Goal: Task Accomplishment & Management: Use online tool/utility

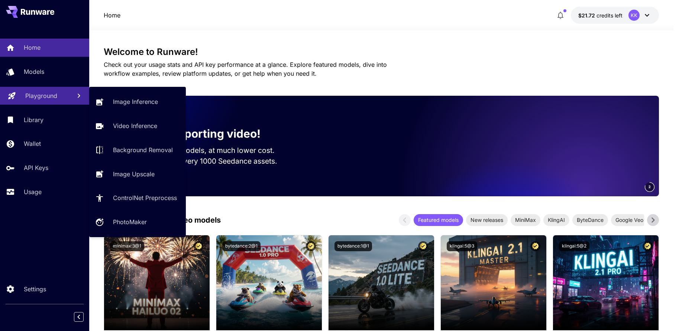
click at [34, 100] on p "Playground" at bounding box center [41, 95] width 32 height 9
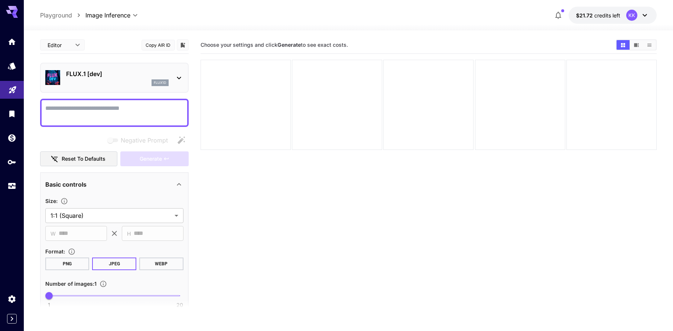
click at [141, 76] on p "FLUX.1 [dev]" at bounding box center [117, 73] width 103 height 9
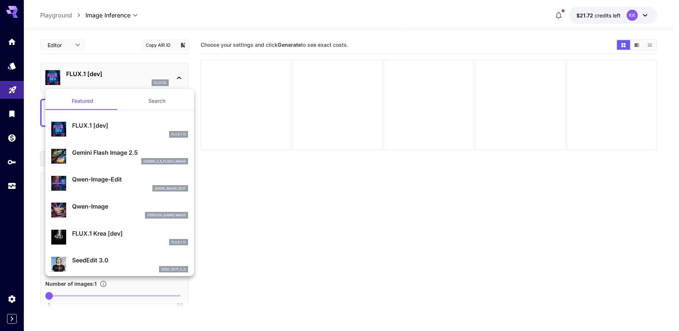
click at [13, 61] on div at bounding box center [339, 165] width 679 height 331
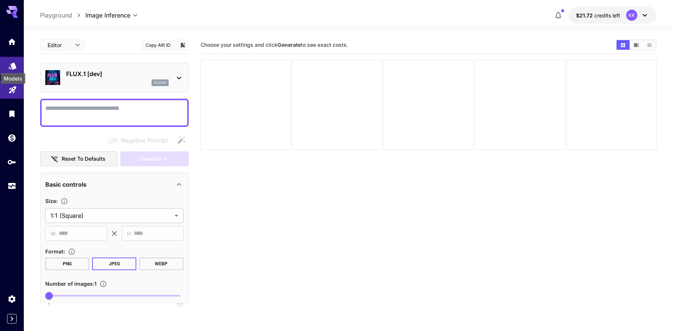
click at [11, 66] on icon "Models" at bounding box center [12, 63] width 9 height 9
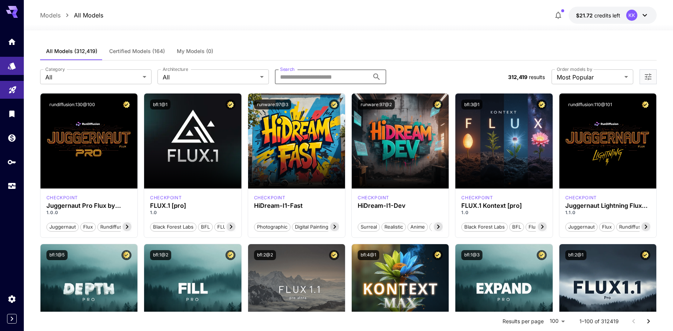
click at [301, 77] on input "Search" at bounding box center [322, 76] width 94 height 15
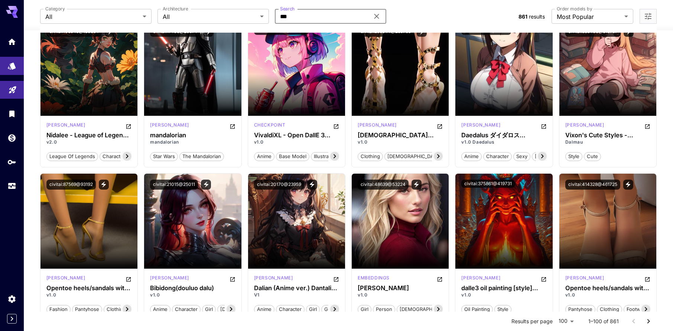
scroll to position [847, 0]
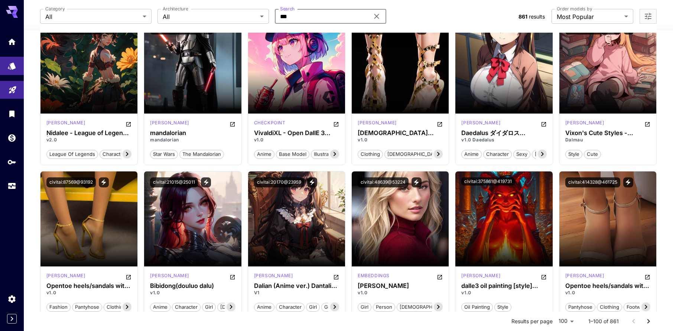
type input "***"
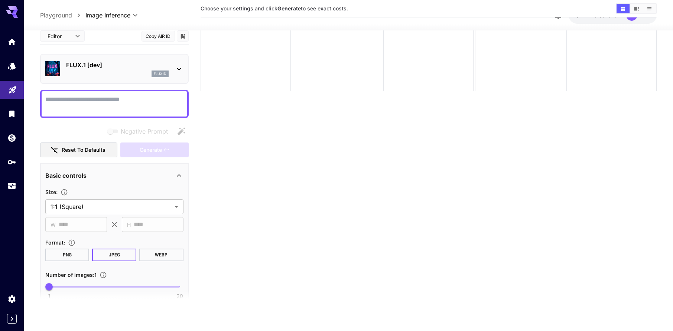
click at [12, 9] on icon at bounding box center [12, 10] width 12 height 8
click at [8, 42] on icon "Home" at bounding box center [12, 39] width 9 height 9
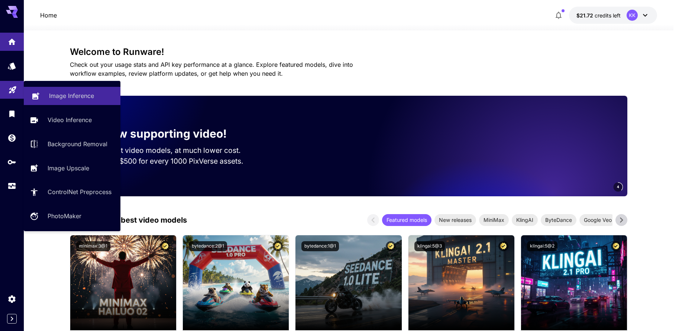
click at [62, 95] on p "Image Inference" at bounding box center [71, 95] width 45 height 9
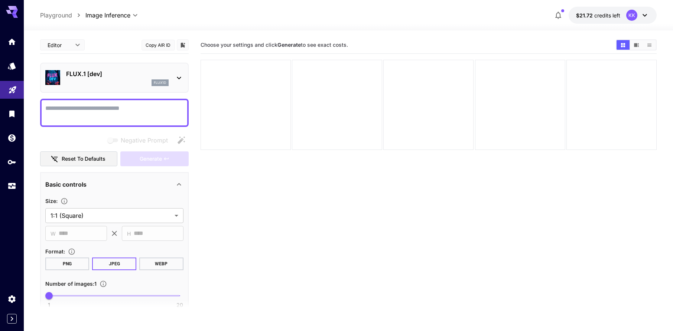
click at [107, 78] on div "FLUX.1 [dev] flux1d" at bounding box center [117, 77] width 103 height 17
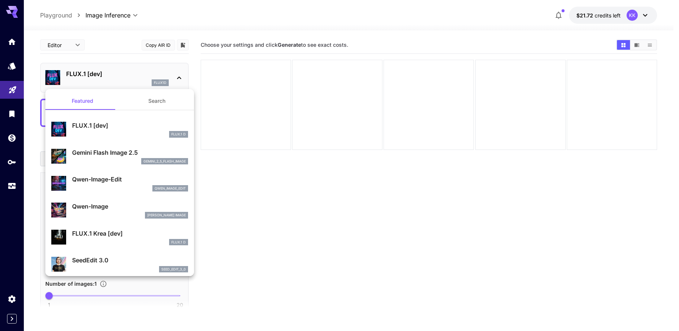
click at [56, 16] on div at bounding box center [339, 165] width 679 height 331
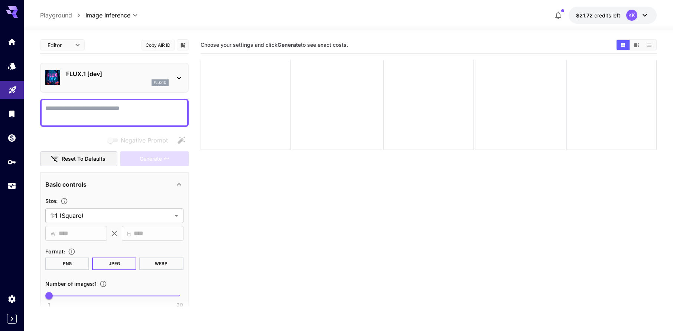
click at [53, 11] on p "Playground" at bounding box center [56, 15] width 32 height 9
click at [16, 16] on icon at bounding box center [15, 16] width 6 height 4
click at [11, 43] on icon "Home" at bounding box center [12, 39] width 9 height 9
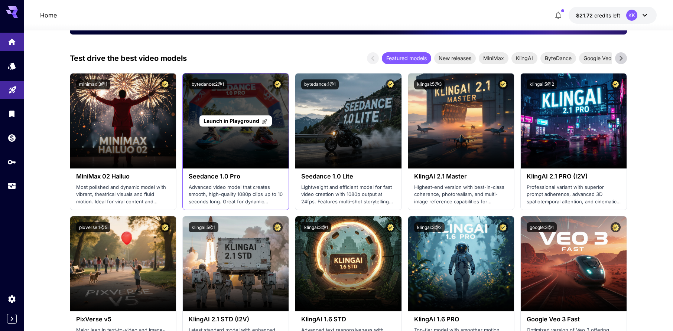
scroll to position [178, 0]
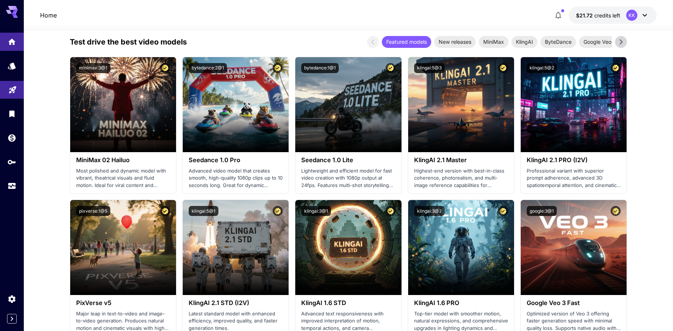
click at [620, 43] on icon at bounding box center [620, 41] width 3 height 5
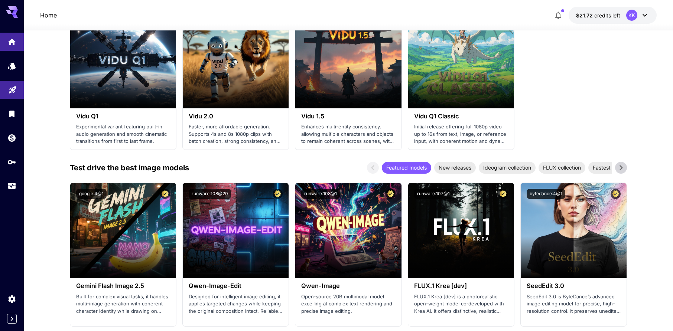
scroll to position [668, 0]
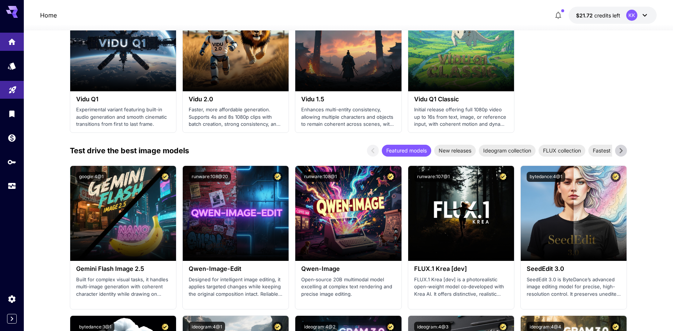
click at [621, 154] on icon at bounding box center [620, 150] width 11 height 11
click at [370, 150] on icon at bounding box center [372, 150] width 11 height 11
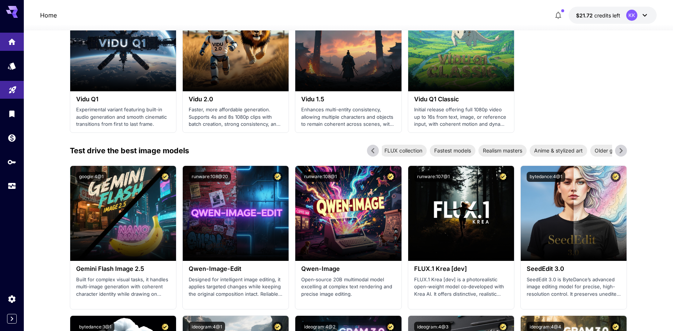
click at [370, 150] on icon at bounding box center [372, 150] width 11 height 11
click at [456, 154] on span "New releases" at bounding box center [455, 151] width 42 height 8
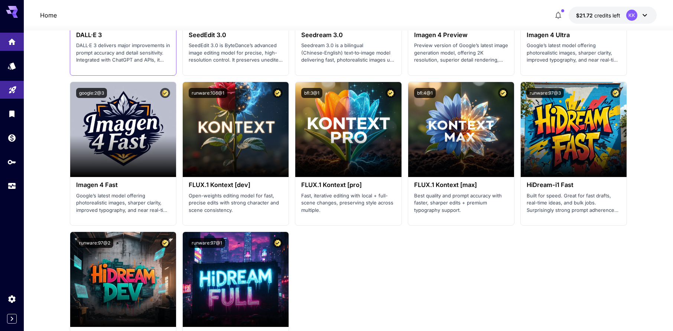
scroll to position [1070, 0]
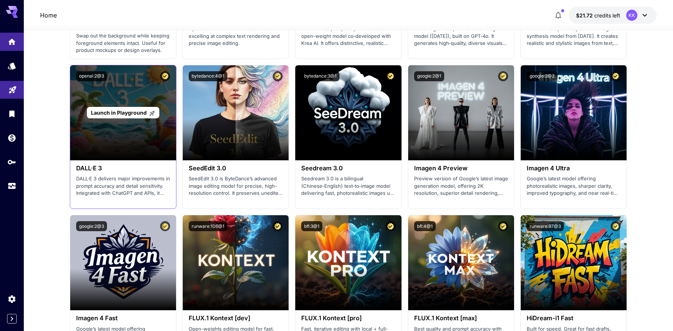
click at [121, 111] on span "Launch in Playground" at bounding box center [119, 113] width 56 height 6
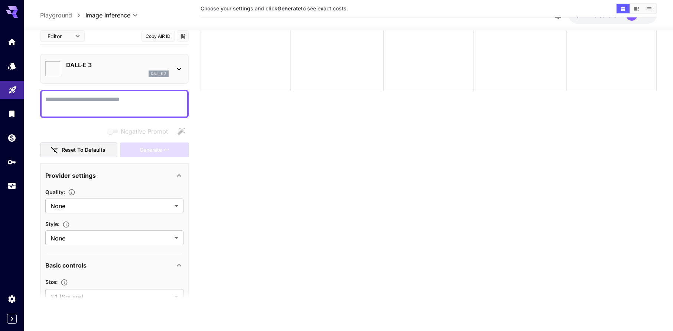
scroll to position [59, 0]
click at [181, 69] on icon at bounding box center [179, 69] width 9 height 9
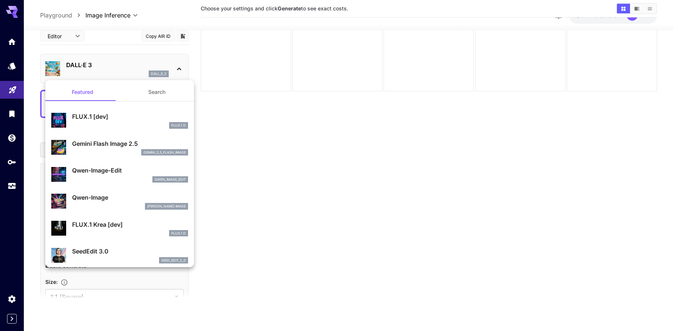
click at [266, 72] on div at bounding box center [339, 165] width 679 height 331
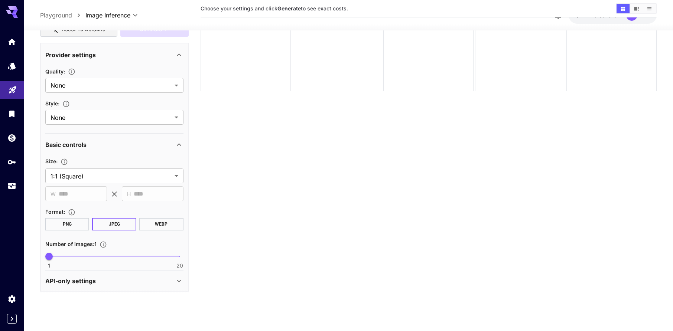
scroll to position [122, 0]
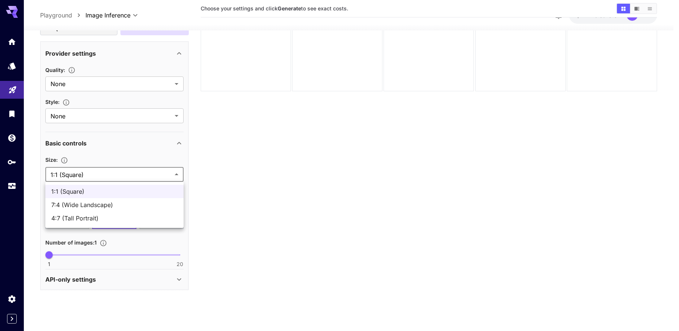
click at [95, 171] on body "**********" at bounding box center [339, 136] width 679 height 390
click at [95, 171] on div at bounding box center [339, 165] width 679 height 331
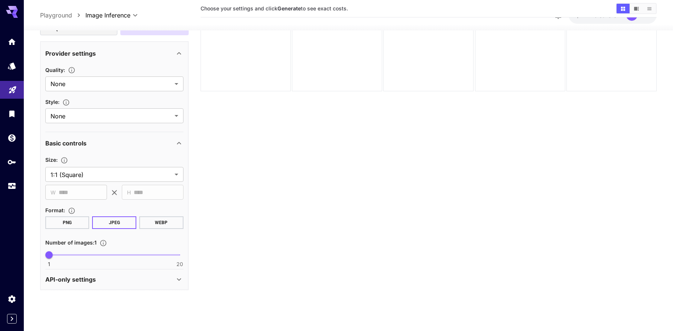
click at [52, 195] on span "W" at bounding box center [53, 192] width 5 height 9
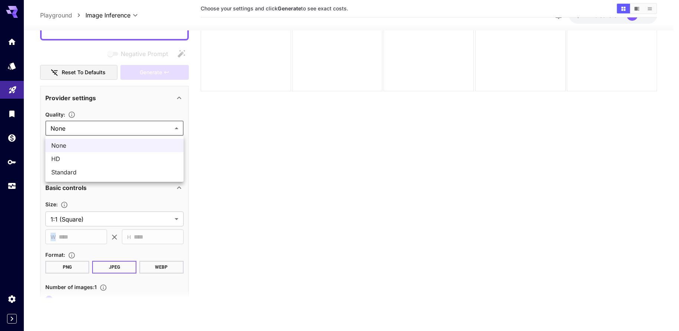
click at [113, 133] on body "**********" at bounding box center [339, 136] width 679 height 390
click at [228, 137] on div at bounding box center [339, 165] width 679 height 331
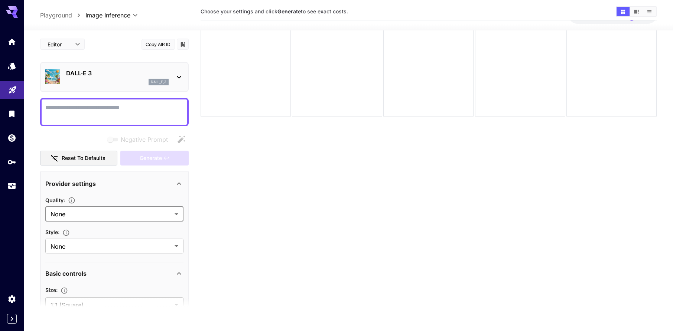
scroll to position [14, 0]
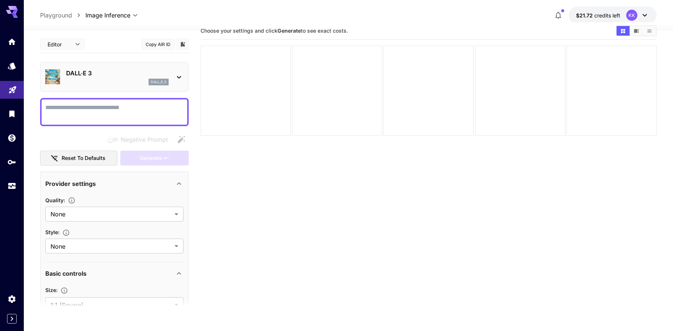
click at [157, 110] on textarea "Negative Prompt" at bounding box center [114, 112] width 138 height 18
click at [142, 107] on textarea "Negative Prompt" at bounding box center [114, 112] width 138 height 18
click at [175, 79] on icon at bounding box center [179, 77] width 9 height 9
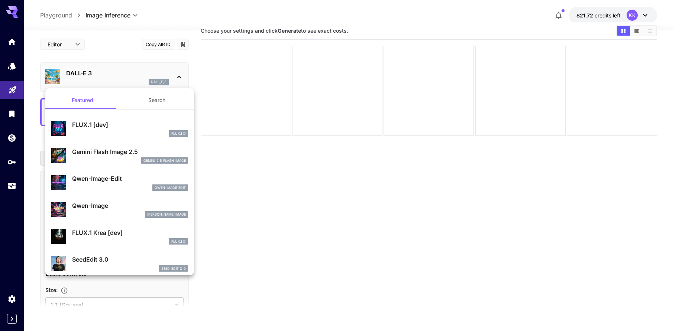
click at [273, 104] on div at bounding box center [339, 165] width 679 height 331
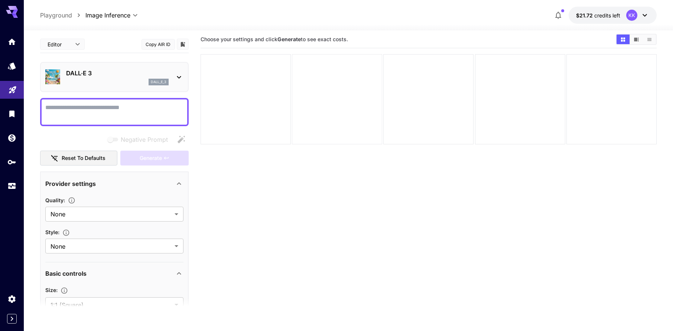
scroll to position [0, 0]
click at [144, 107] on textarea "Negative Prompt" at bounding box center [114, 113] width 138 height 18
click at [136, 112] on textarea "Negative Prompt" at bounding box center [114, 113] width 138 height 18
paste textarea "**********"
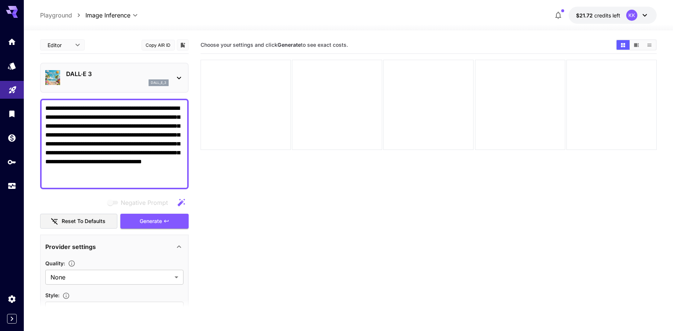
paste textarea "**********"
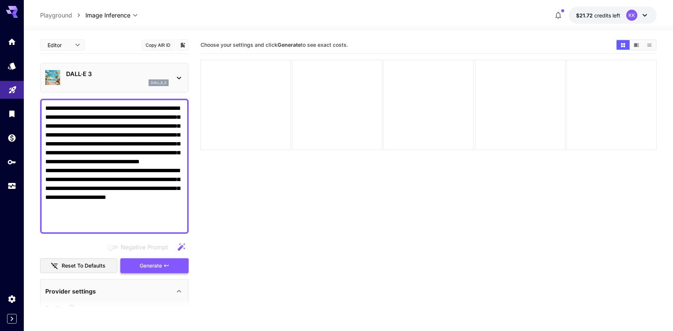
type textarea "**********"
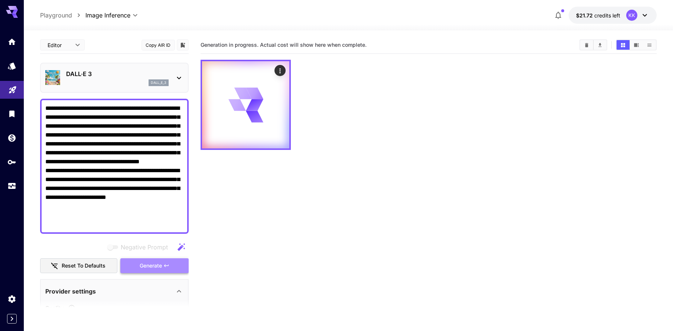
click at [152, 261] on button "Generate" at bounding box center [154, 265] width 68 height 15
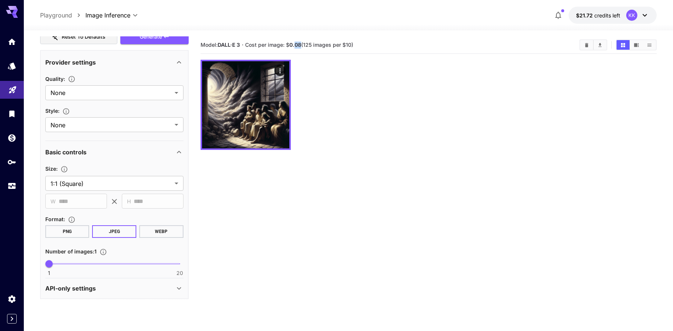
drag, startPoint x: 297, startPoint y: 45, endPoint x: 302, endPoint y: 46, distance: 5.4
click at [302, 46] on span "Cost per image: $ 0.08 (125 images per $10)" at bounding box center [299, 45] width 108 height 6
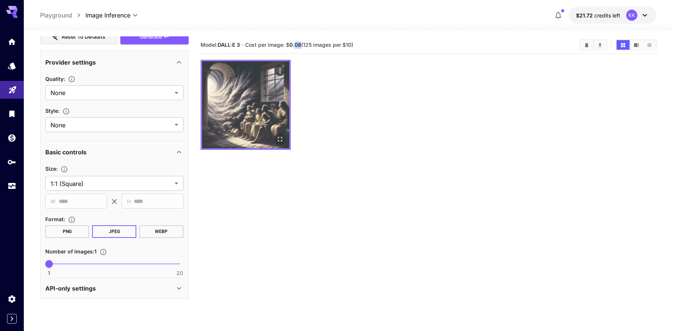
click at [267, 89] on img at bounding box center [245, 104] width 87 height 87
click at [279, 139] on icon "Open in fullscreen" at bounding box center [279, 139] width 7 height 7
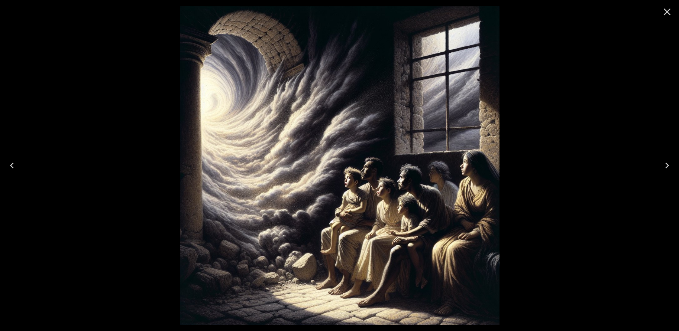
click at [668, 9] on icon "Close" at bounding box center [666, 12] width 7 height 7
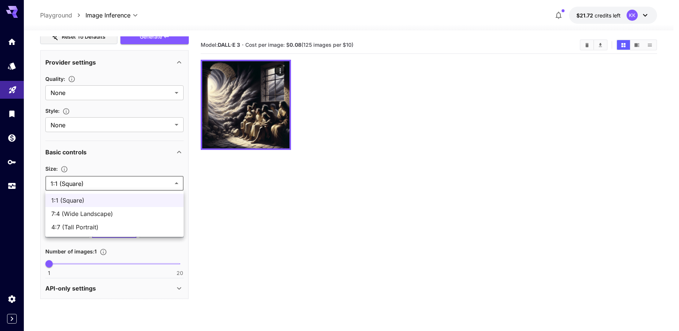
click at [74, 188] on body "**********" at bounding box center [339, 195] width 679 height 390
click at [241, 206] on div at bounding box center [339, 165] width 679 height 331
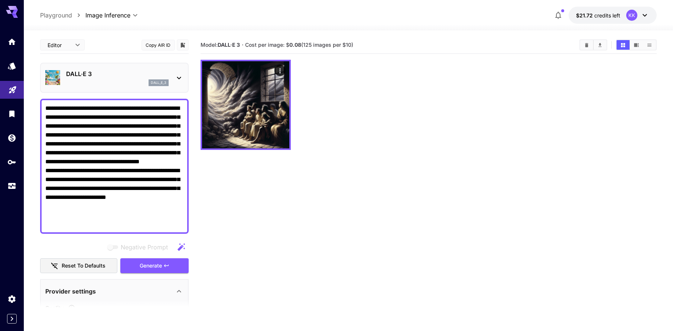
click at [121, 82] on div "dall_e_3" at bounding box center [117, 82] width 103 height 7
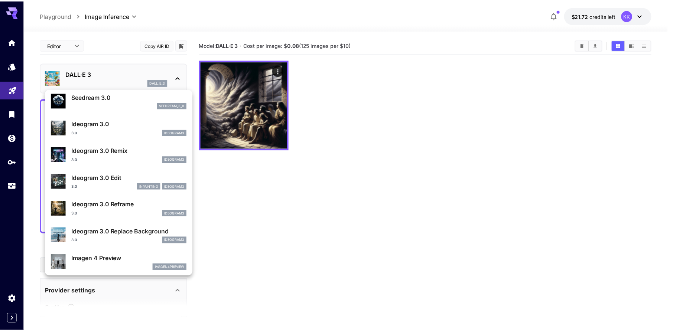
scroll to position [267, 0]
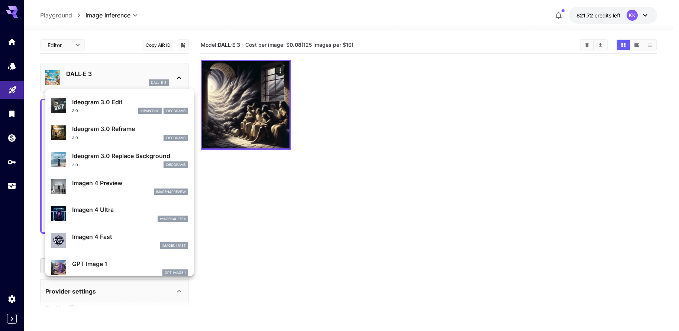
click at [268, 210] on div at bounding box center [339, 165] width 679 height 331
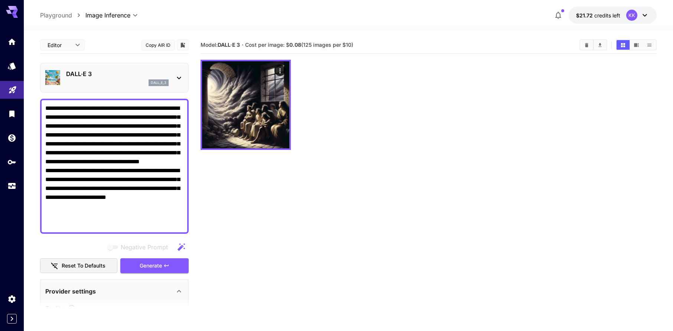
scroll to position [59, 0]
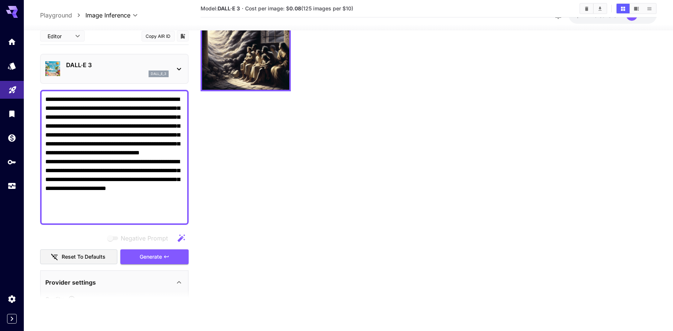
drag, startPoint x: 77, startPoint y: 207, endPoint x: 39, endPoint y: 90, distance: 123.0
click at [39, 90] on section "**********" at bounding box center [348, 152] width 649 height 360
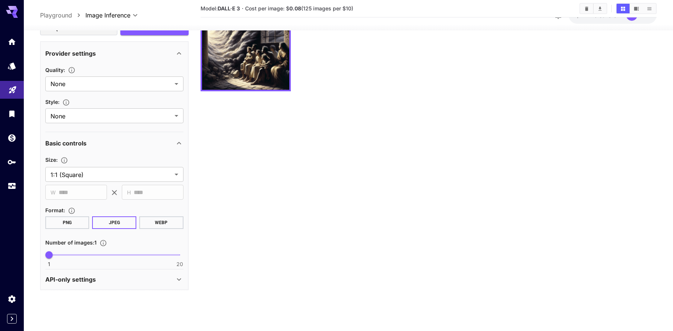
scroll to position [0, 0]
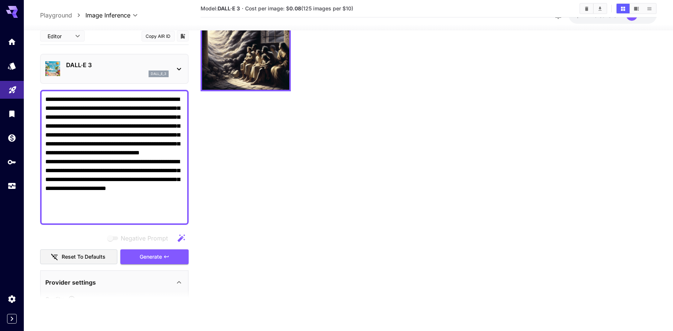
click at [95, 66] on p "DALL·E 3" at bounding box center [117, 65] width 103 height 9
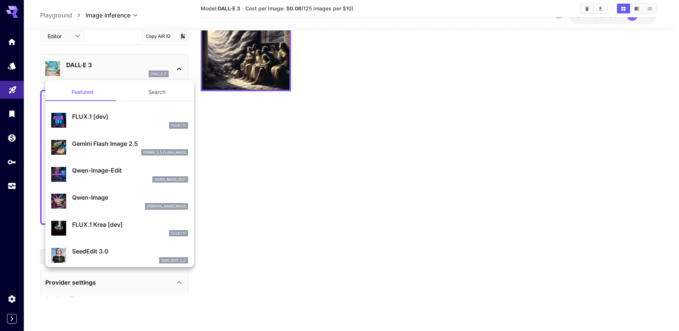
click at [72, 14] on div at bounding box center [339, 165] width 679 height 331
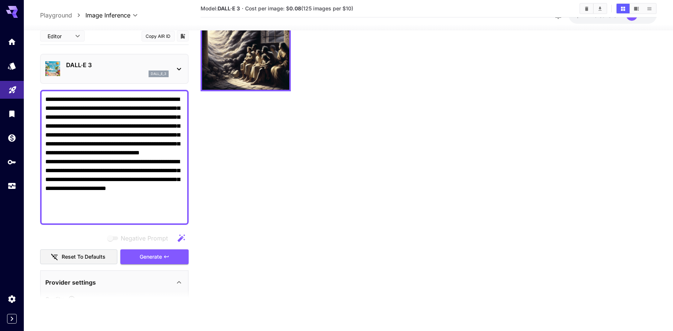
click at [66, 14] on p "Playground" at bounding box center [56, 15] width 32 height 9
click at [12, 46] on div "Home" at bounding box center [12, 52] width 22 height 17
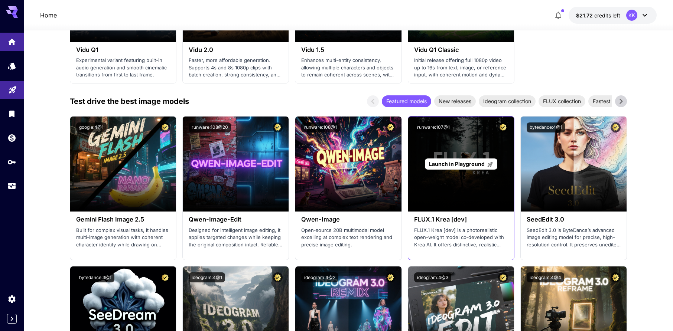
scroll to position [683, 0]
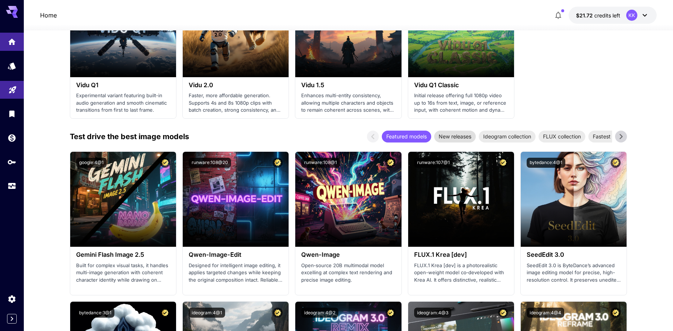
click at [454, 139] on span "New releases" at bounding box center [455, 137] width 42 height 8
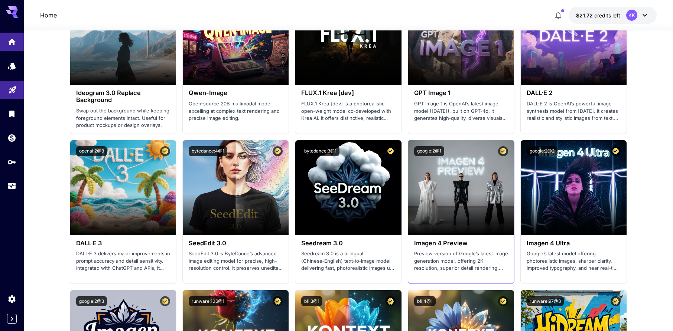
scroll to position [950, 0]
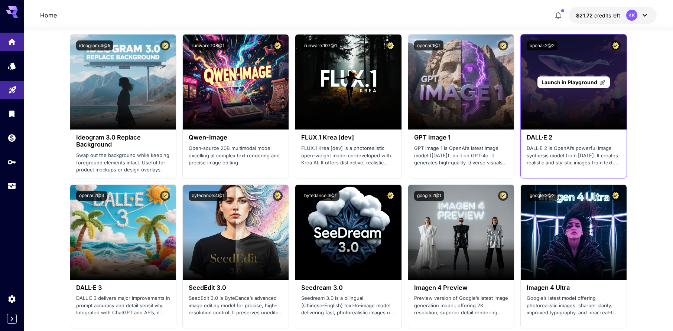
click at [564, 81] on span "Launch in Playground" at bounding box center [569, 82] width 56 height 6
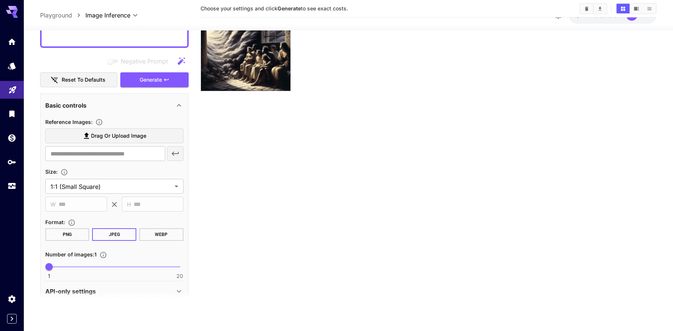
scroll to position [178, 0]
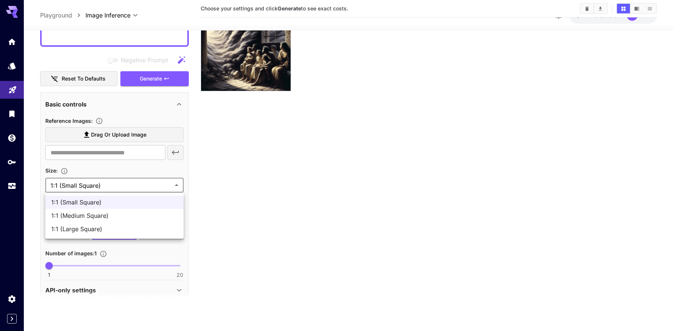
click at [127, 186] on body "**********" at bounding box center [339, 136] width 679 height 390
click at [100, 202] on span "1:1 (Small Square)" at bounding box center [114, 202] width 126 height 9
click at [128, 182] on body "**********" at bounding box center [339, 136] width 679 height 390
click at [84, 229] on span "1:1 (Large Square)" at bounding box center [114, 229] width 126 height 9
type input "**********"
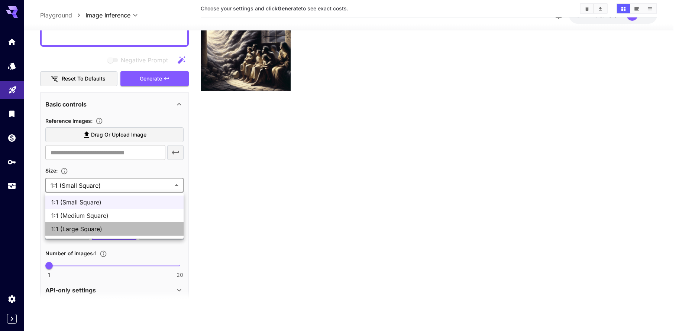
type input "****"
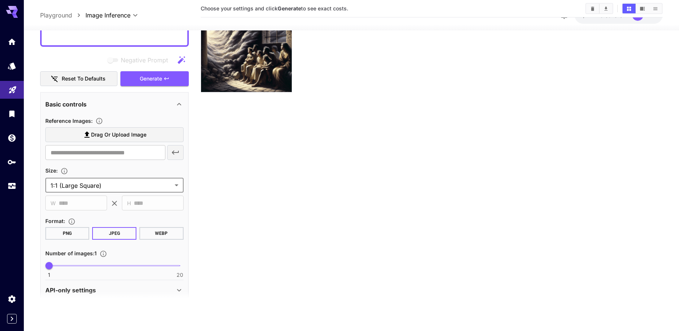
click at [137, 188] on body "**********" at bounding box center [339, 136] width 679 height 390
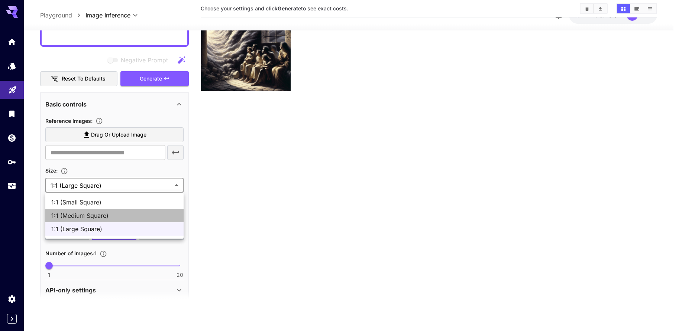
click at [108, 216] on span "1:1 (Medium Square)" at bounding box center [114, 215] width 126 height 9
type input "**********"
type input "***"
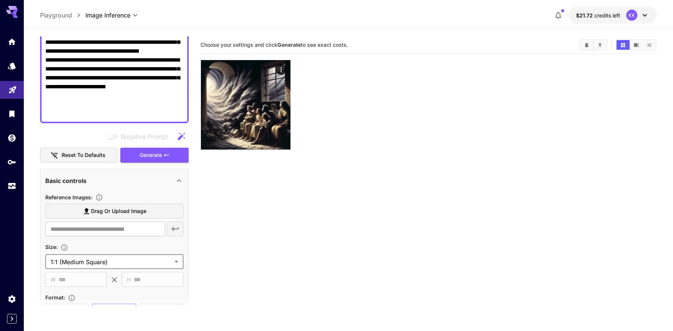
scroll to position [89, 0]
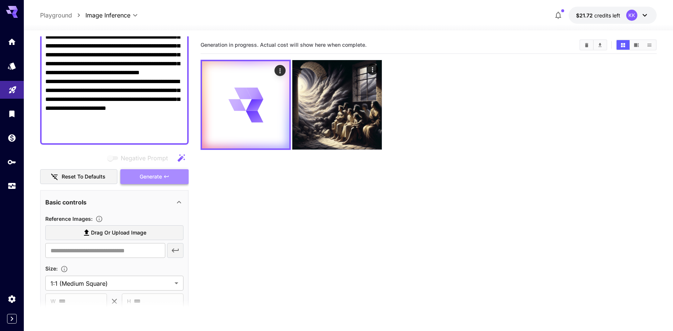
click at [149, 177] on span "Generate" at bounding box center [151, 176] width 22 height 9
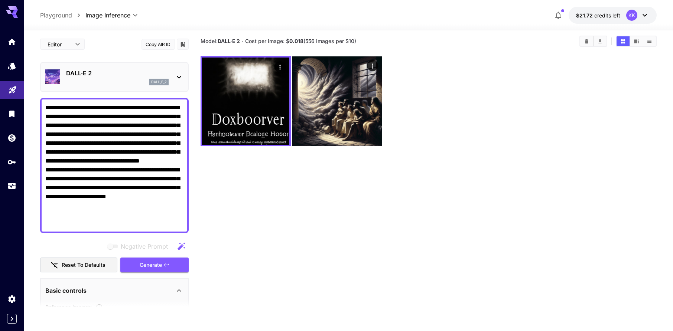
scroll to position [0, 0]
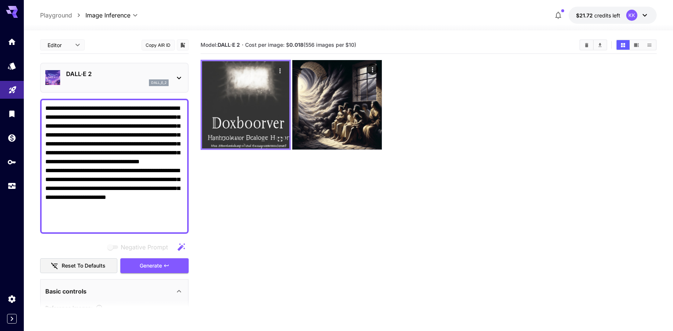
click at [247, 96] on img at bounding box center [245, 104] width 87 height 87
click at [279, 141] on icon "Open in fullscreen" at bounding box center [279, 139] width 7 height 7
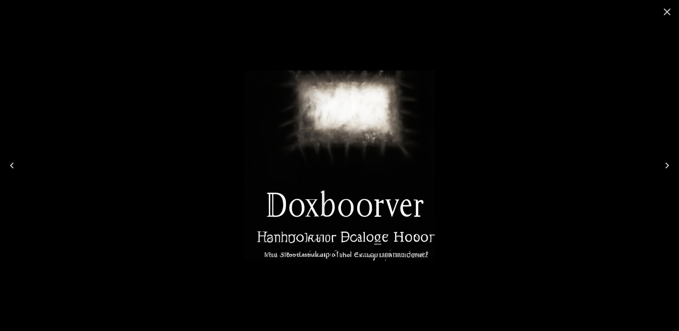
click at [668, 13] on icon "Close" at bounding box center [666, 12] width 7 height 7
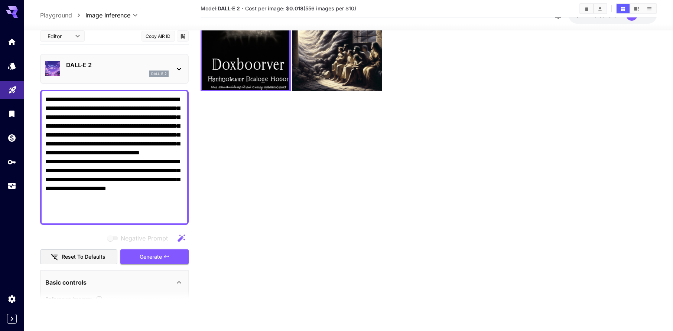
click at [170, 67] on div "DALL·E 2 dall_e_2" at bounding box center [114, 69] width 138 height 23
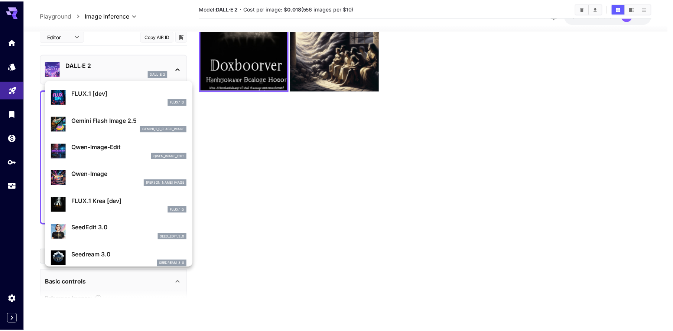
scroll to position [45, 0]
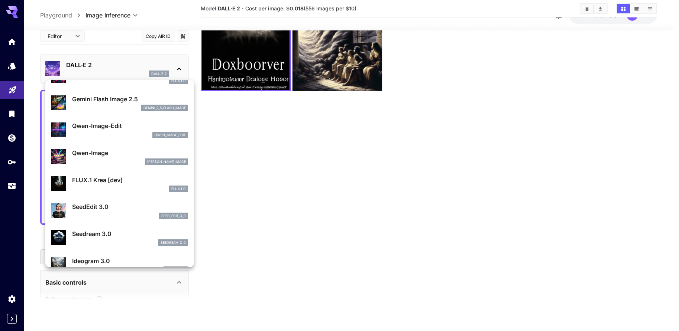
click at [91, 152] on p "Qwen-Image" at bounding box center [130, 153] width 116 height 9
type input "**********"
type input "****"
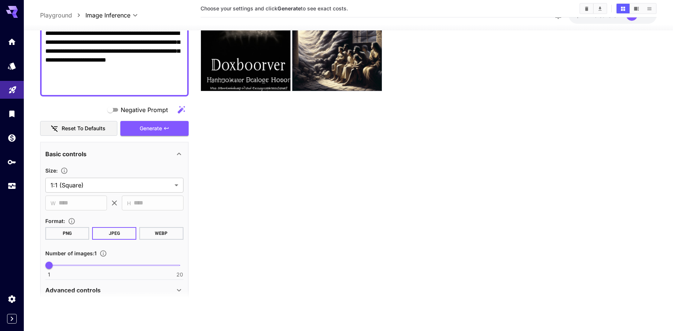
scroll to position [134, 0]
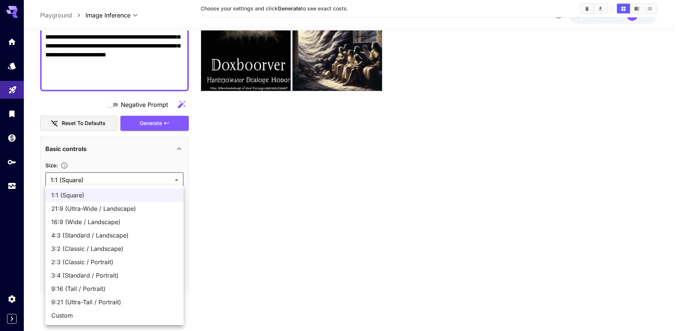
click at [86, 185] on body "**********" at bounding box center [339, 136] width 679 height 390
click at [64, 310] on li "Custom" at bounding box center [114, 315] width 138 height 13
type input "******"
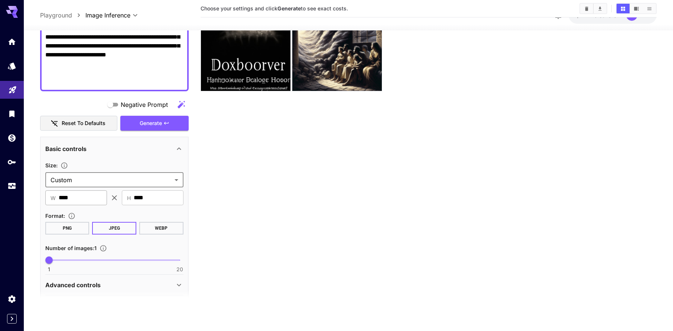
click at [89, 197] on input "****" at bounding box center [83, 197] width 48 height 15
click at [92, 198] on input "***" at bounding box center [83, 197] width 48 height 15
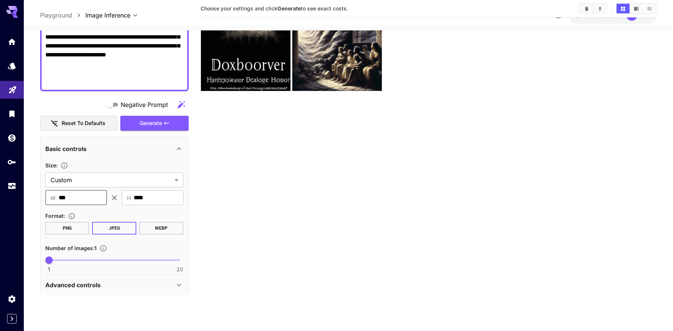
click at [92, 198] on input "***" at bounding box center [83, 197] width 48 height 15
type input "***"
click at [166, 199] on input "****" at bounding box center [159, 197] width 50 height 15
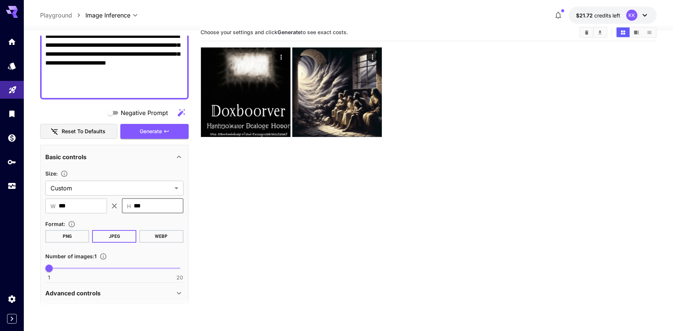
scroll to position [0, 0]
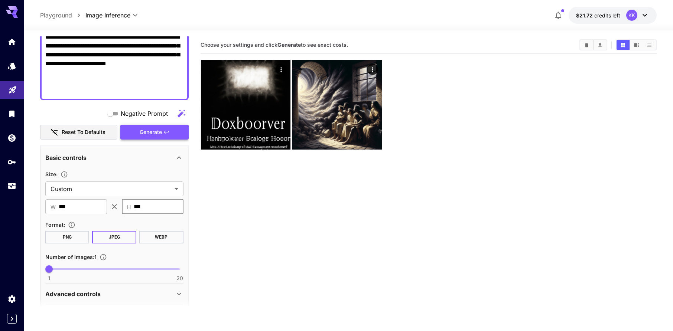
type input "***"
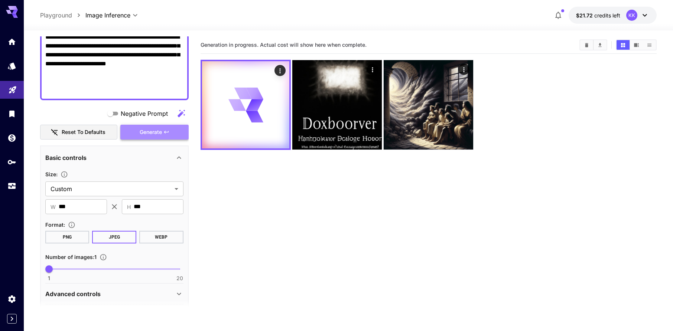
click at [159, 131] on span "Generate" at bounding box center [151, 132] width 22 height 9
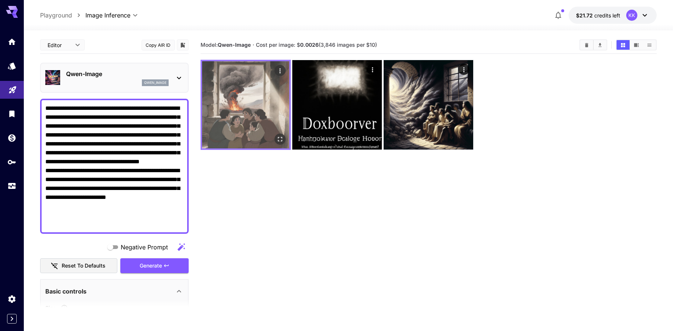
click at [254, 110] on img at bounding box center [245, 104] width 87 height 87
click at [279, 141] on icon "Open in fullscreen" at bounding box center [279, 139] width 7 height 7
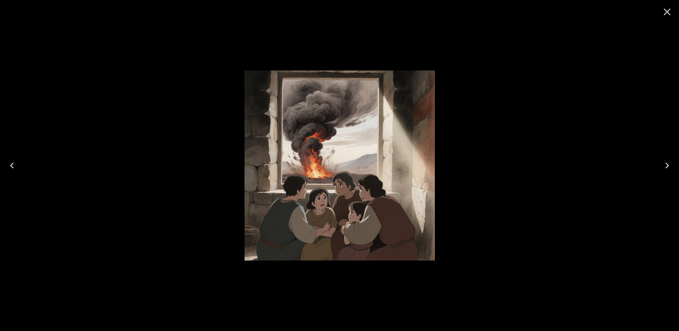
click at [660, 12] on button "Close" at bounding box center [667, 12] width 18 height 18
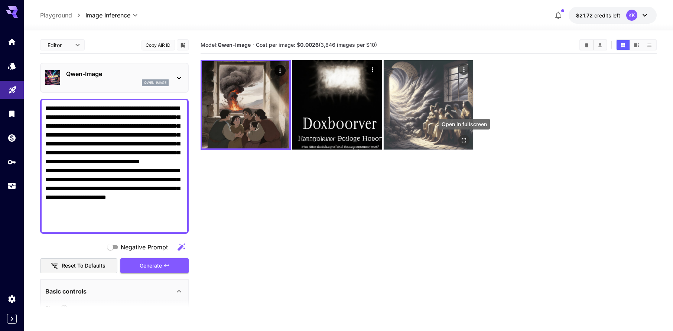
click at [462, 142] on icon "Open in fullscreen" at bounding box center [464, 140] width 4 height 4
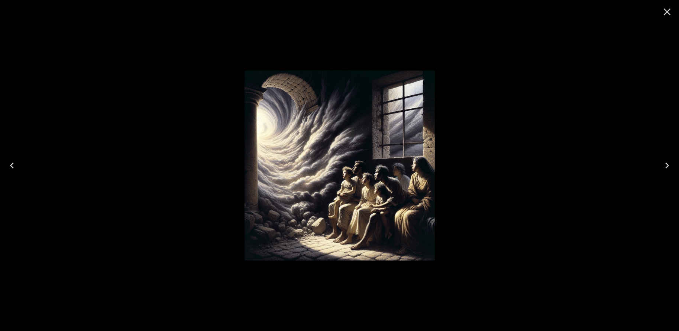
click at [664, 13] on icon "Close" at bounding box center [667, 12] width 12 height 12
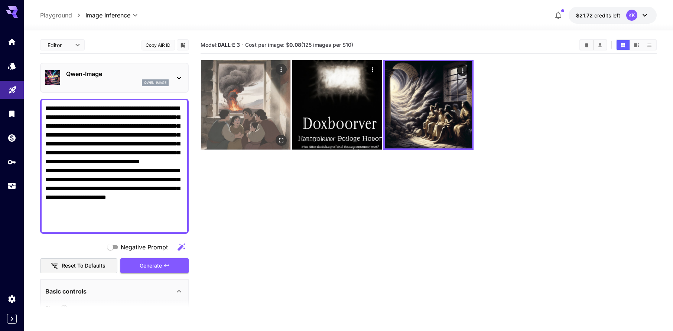
click at [249, 98] on img at bounding box center [246, 105] width 90 height 90
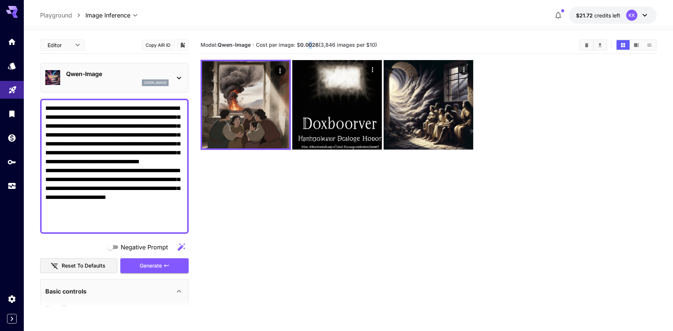
drag, startPoint x: 314, startPoint y: 44, endPoint x: 310, endPoint y: 43, distance: 3.8
click at [310, 43] on b "0.0026" at bounding box center [309, 45] width 19 height 6
click at [139, 80] on div "qwen_image" at bounding box center [117, 82] width 103 height 7
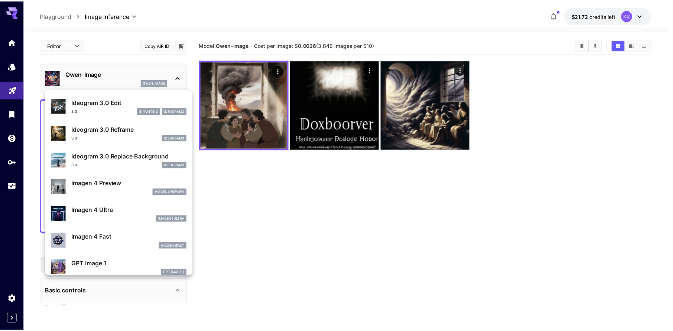
scroll to position [312, 0]
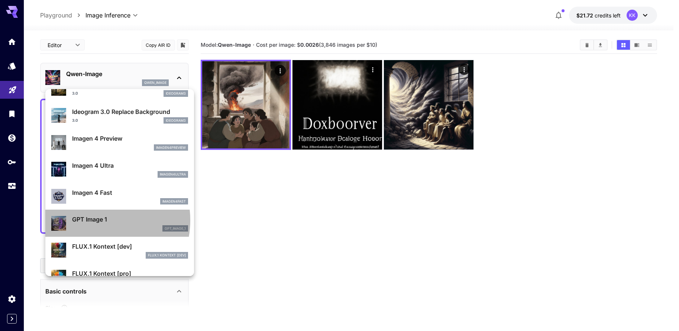
click at [96, 220] on p "GPT Image 1" at bounding box center [130, 219] width 116 height 9
type input "**********"
type input "****"
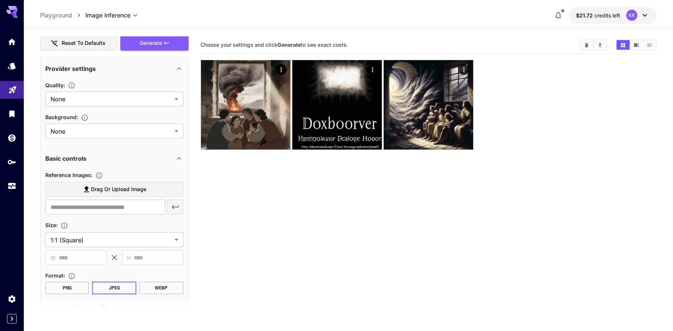
scroll to position [267, 0]
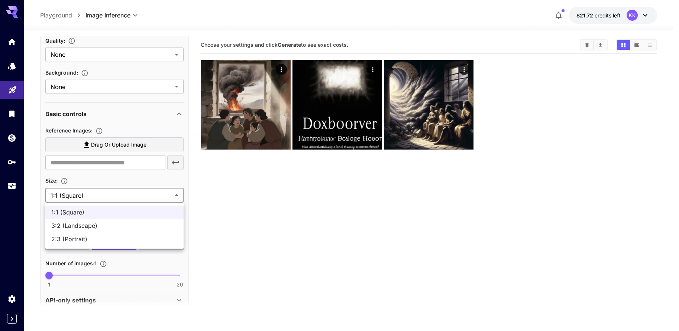
click at [98, 195] on body "**********" at bounding box center [339, 195] width 679 height 390
click at [209, 225] on div at bounding box center [339, 165] width 679 height 331
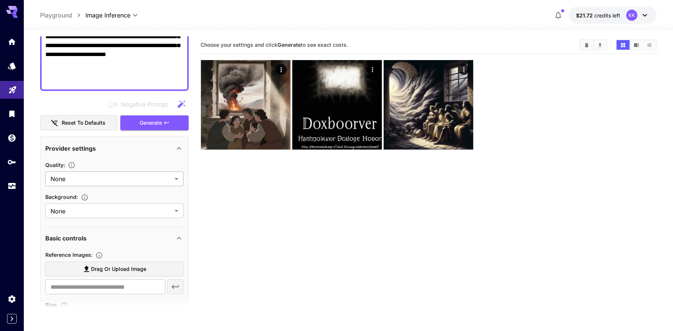
scroll to position [134, 0]
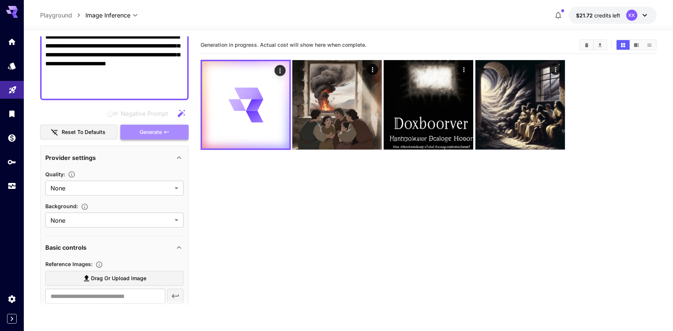
click at [157, 131] on span "Generate" at bounding box center [151, 132] width 22 height 9
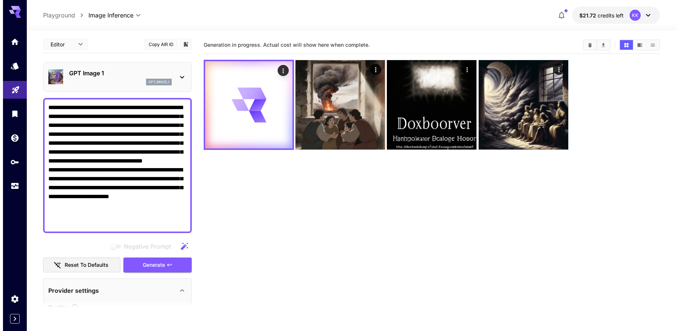
scroll to position [0, 0]
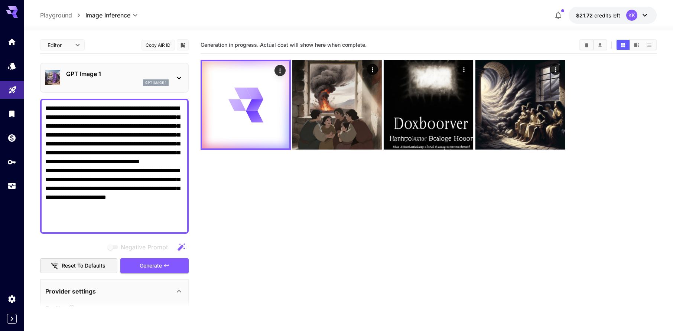
click at [124, 77] on p "GPT Image 1" at bounding box center [117, 73] width 103 height 9
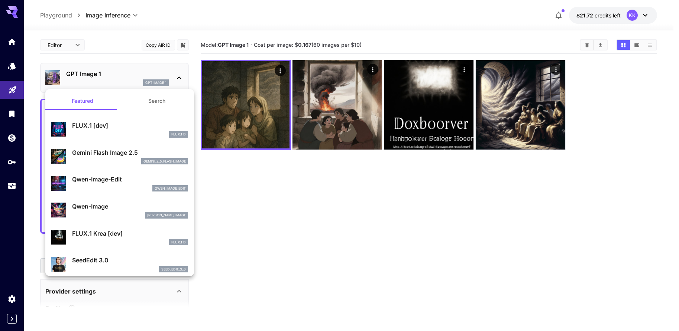
click at [286, 190] on div at bounding box center [339, 165] width 679 height 331
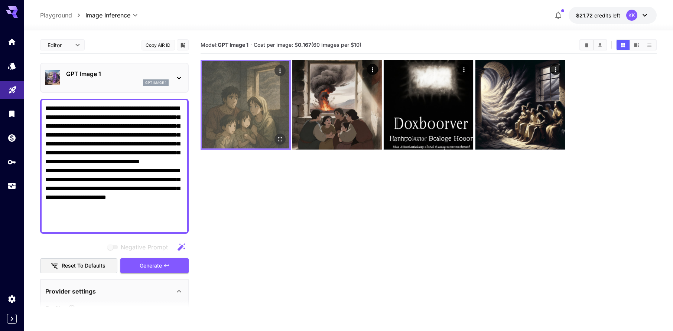
click at [256, 97] on img at bounding box center [245, 104] width 87 height 87
click at [280, 139] on icon "Open in fullscreen" at bounding box center [279, 139] width 7 height 7
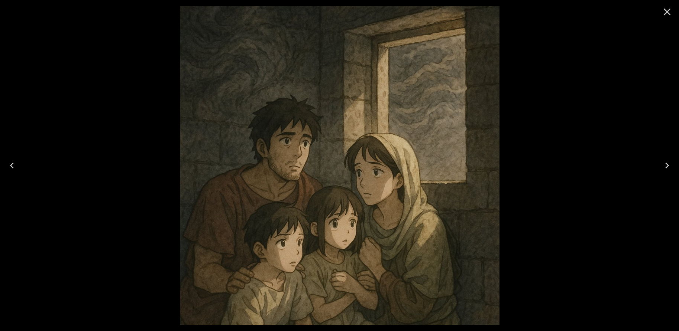
click at [670, 13] on icon "Close" at bounding box center [667, 12] width 12 height 12
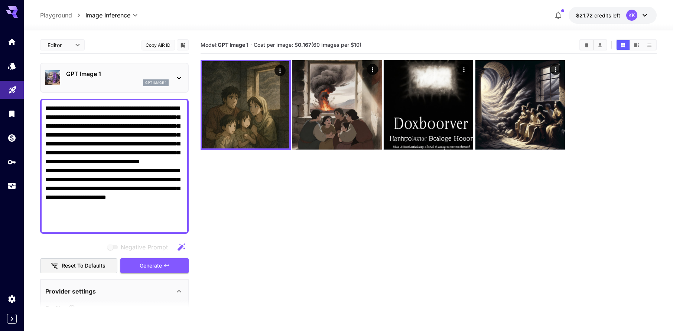
click at [120, 78] on p "GPT Image 1" at bounding box center [117, 73] width 103 height 9
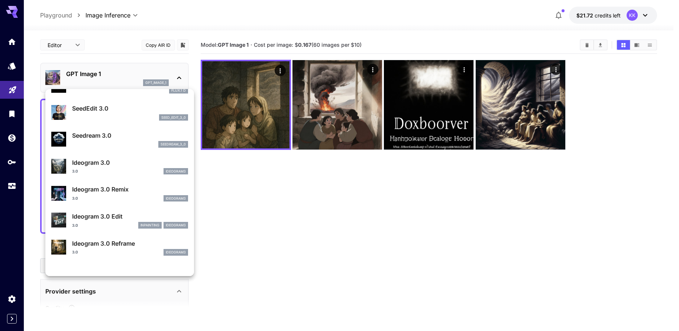
scroll to position [134, 0]
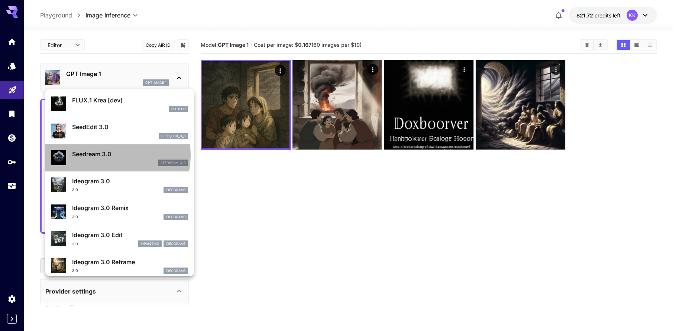
click at [102, 155] on p "Seedream 3.0" at bounding box center [130, 154] width 116 height 9
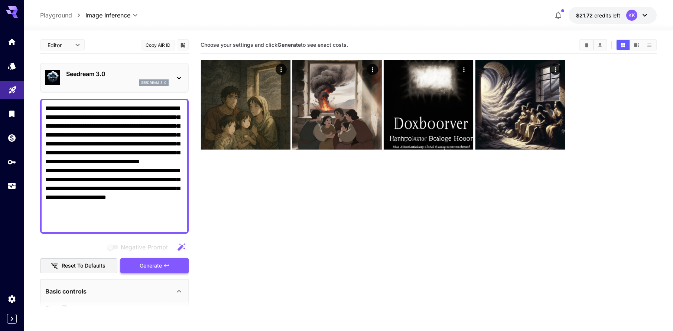
click at [149, 263] on span "Generate" at bounding box center [151, 265] width 22 height 9
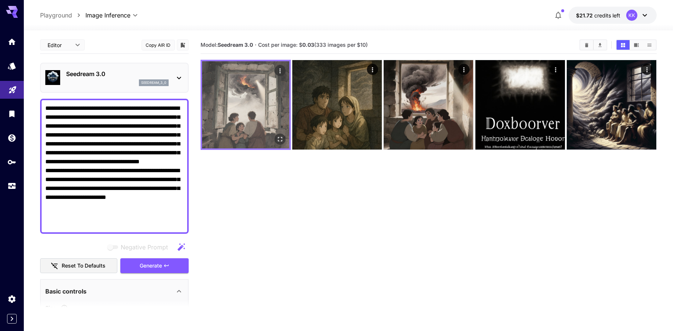
click at [269, 97] on img at bounding box center [245, 104] width 87 height 87
click at [284, 140] on button "Open in fullscreen" at bounding box center [279, 139] width 11 height 11
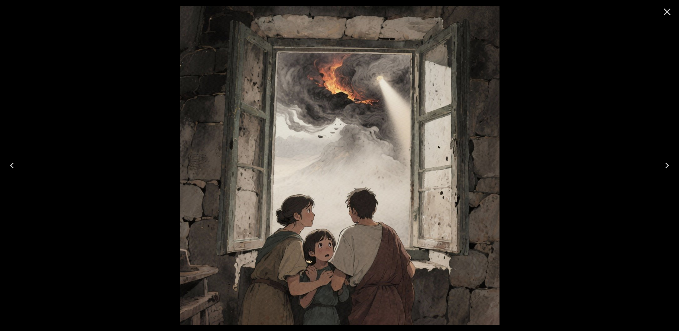
click at [665, 12] on icon "Close" at bounding box center [667, 12] width 12 height 12
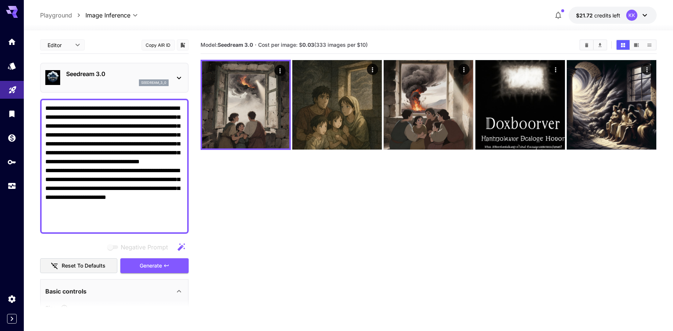
click at [176, 78] on icon at bounding box center [179, 78] width 9 height 9
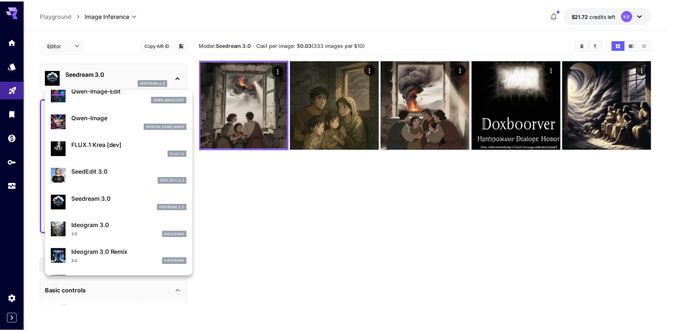
scroll to position [134, 0]
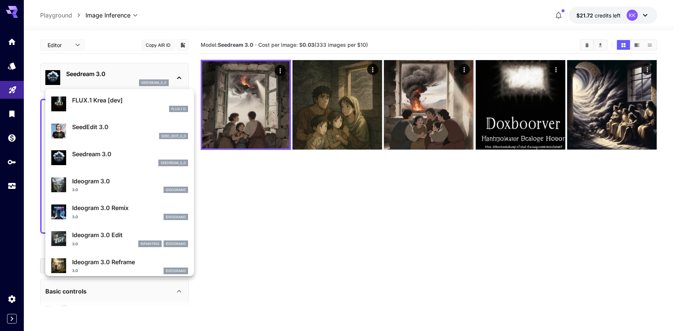
click at [102, 184] on p "Ideogram 3.0" at bounding box center [130, 181] width 116 height 9
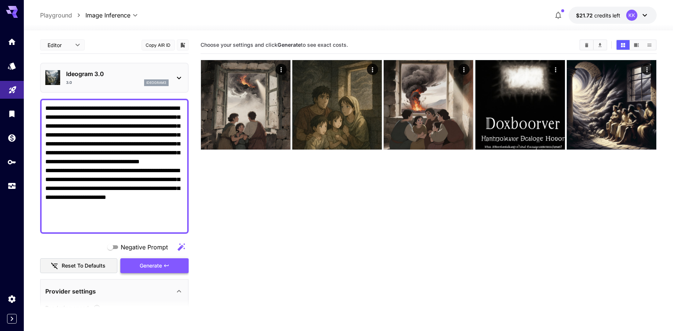
click at [151, 266] on span "Generate" at bounding box center [151, 265] width 22 height 9
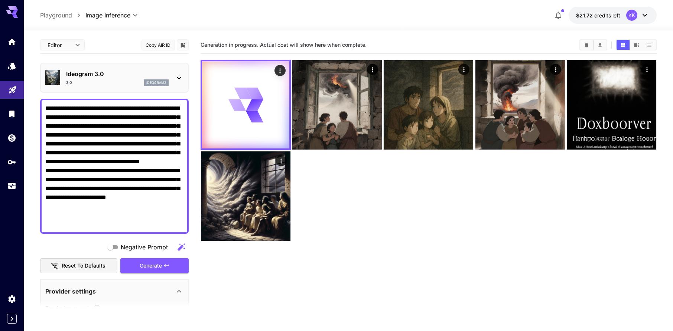
click at [165, 76] on p "Ideogram 3.0" at bounding box center [117, 73] width 103 height 9
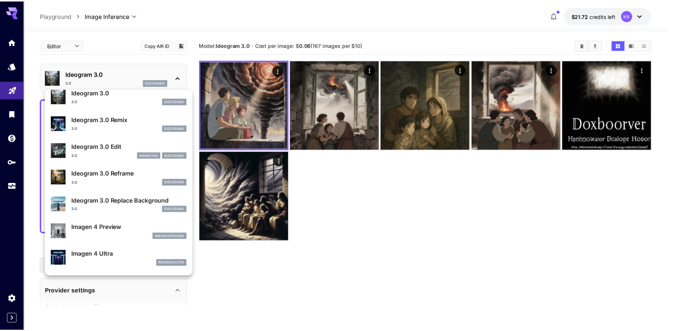
scroll to position [267, 0]
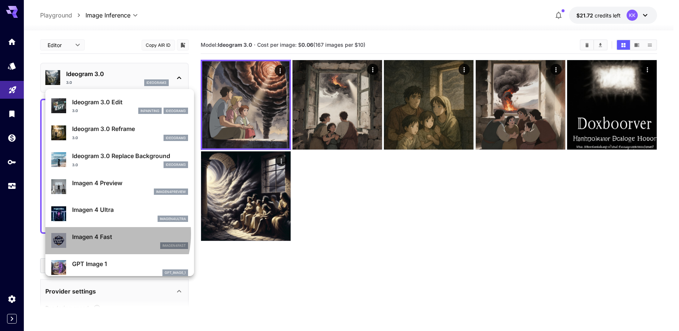
click at [95, 234] on p "Imagen 4 Fast" at bounding box center [130, 236] width 116 height 9
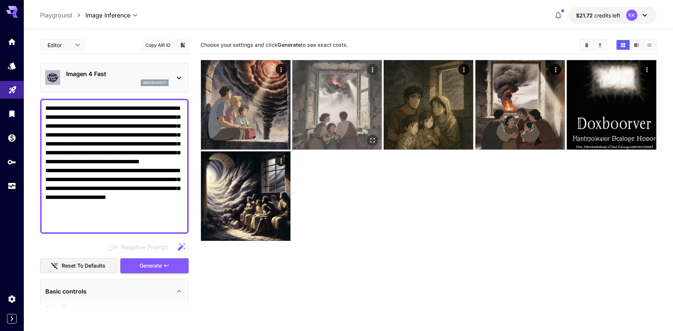
click at [335, 118] on img at bounding box center [337, 105] width 90 height 90
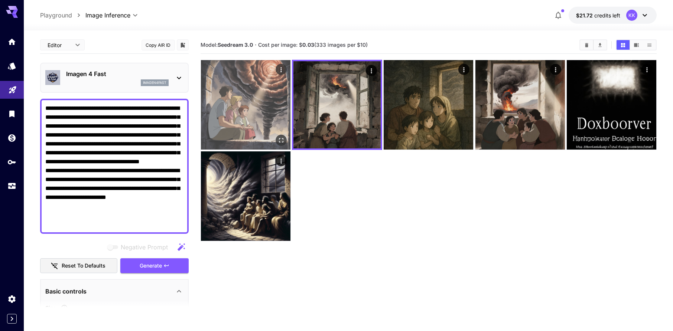
click at [273, 114] on img at bounding box center [246, 105] width 90 height 90
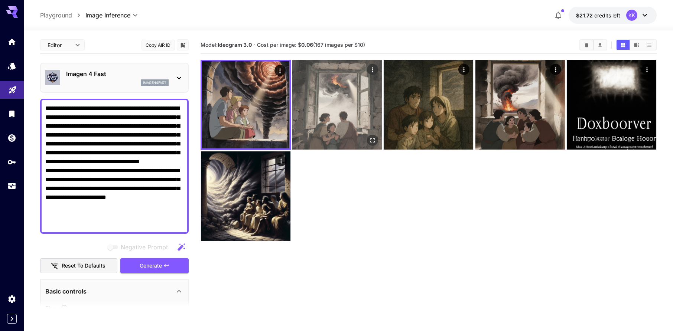
click at [321, 110] on img at bounding box center [337, 105] width 90 height 90
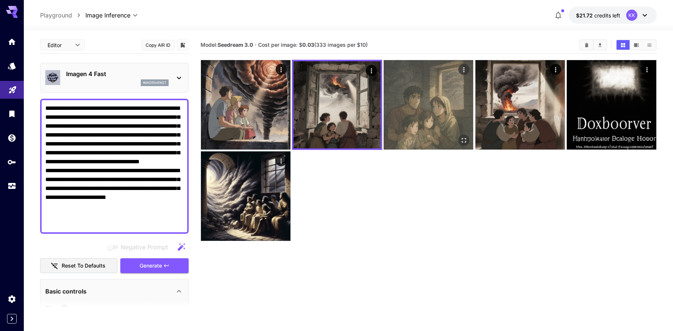
click at [430, 109] on img at bounding box center [429, 105] width 90 height 90
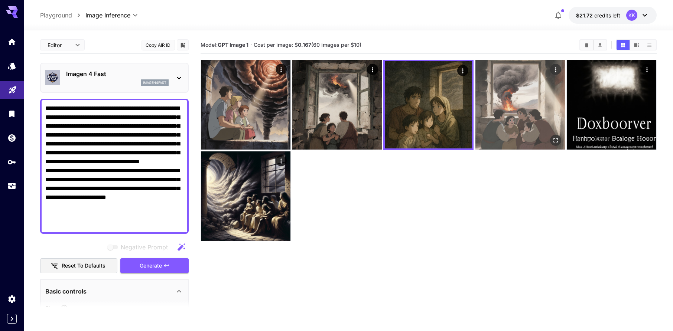
click at [501, 104] on img at bounding box center [520, 105] width 90 height 90
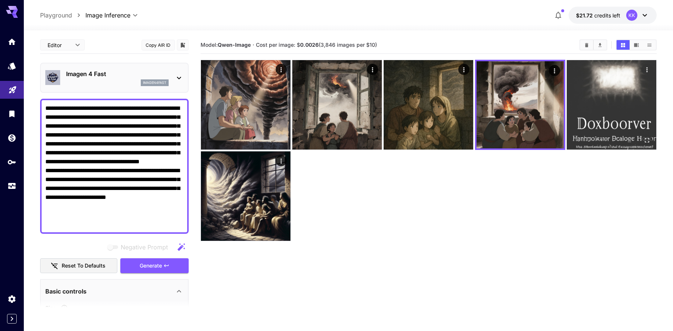
click at [581, 100] on img at bounding box center [612, 105] width 90 height 90
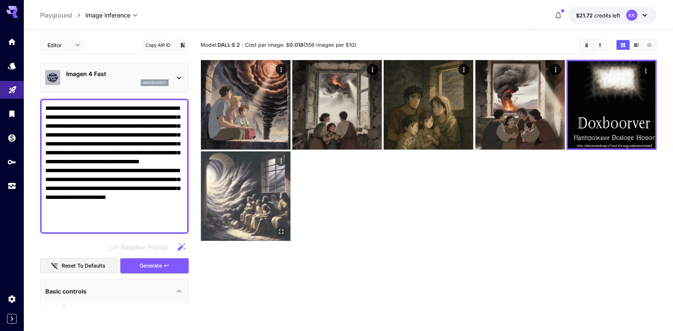
click at [262, 187] on img at bounding box center [246, 197] width 90 height 90
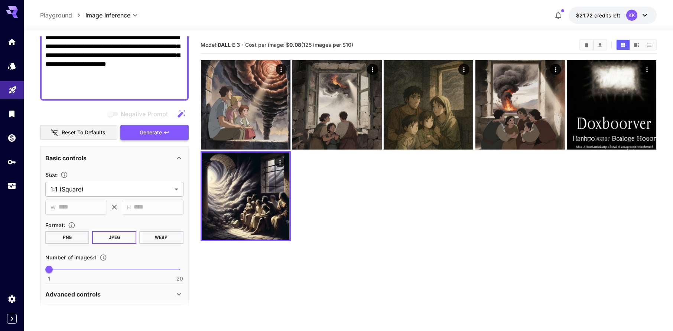
scroll to position [134, 0]
click at [141, 139] on button "Generate" at bounding box center [154, 132] width 68 height 15
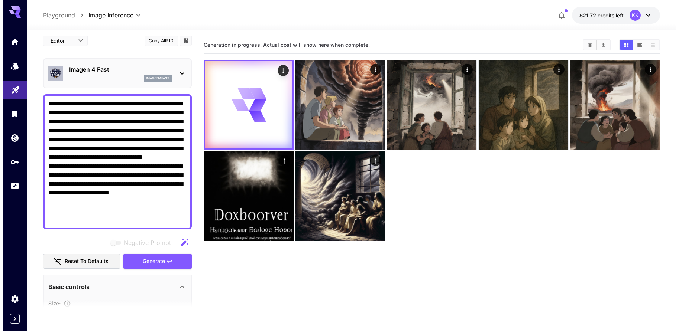
scroll to position [0, 0]
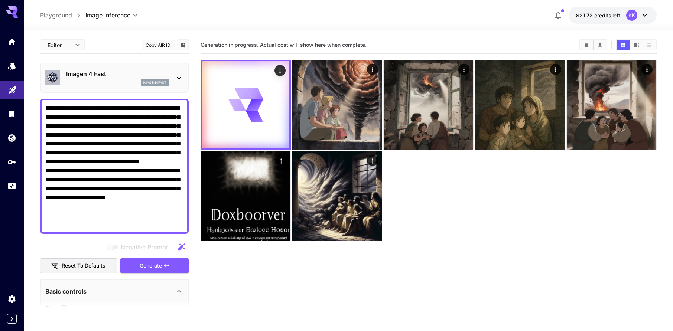
click at [108, 75] on p "Imagen 4 Fast" at bounding box center [117, 73] width 103 height 9
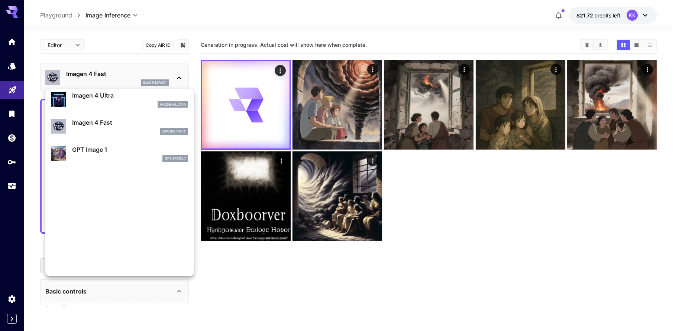
scroll to position [401, 0]
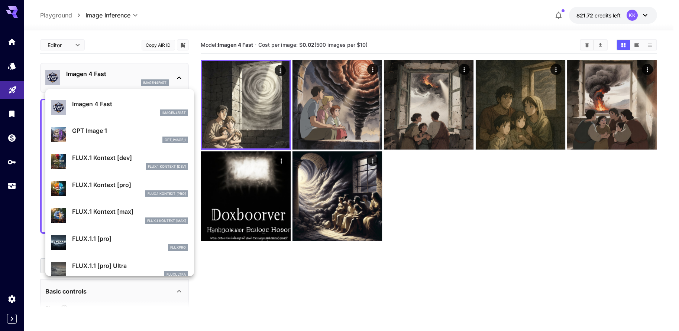
click at [257, 117] on div at bounding box center [339, 165] width 679 height 331
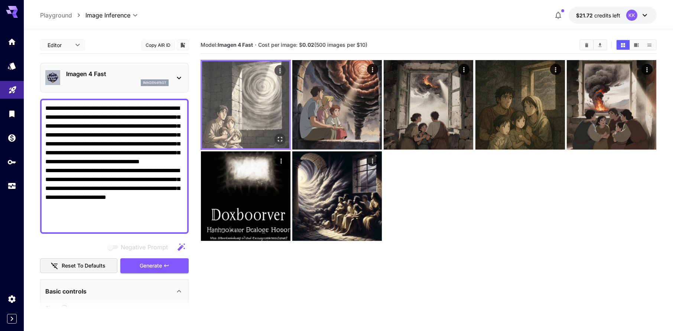
click at [256, 91] on img at bounding box center [245, 104] width 87 height 87
click at [277, 139] on icon "Open in fullscreen" at bounding box center [279, 139] width 7 height 7
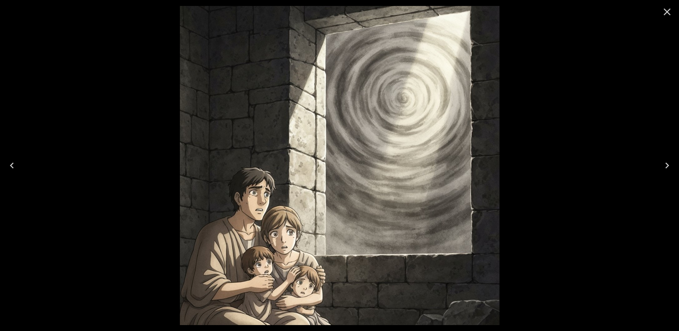
click at [664, 16] on icon "Close" at bounding box center [667, 12] width 12 height 12
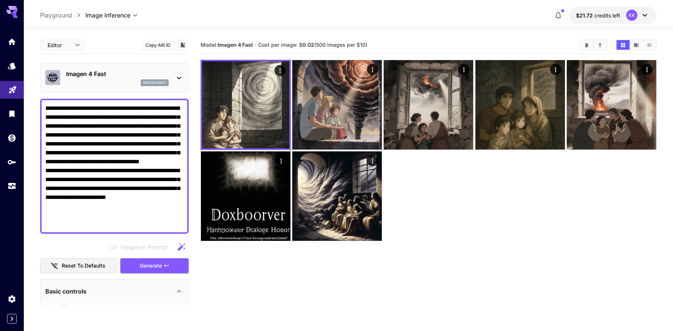
click at [143, 80] on p "imagen4fast" at bounding box center [154, 82] width 23 height 5
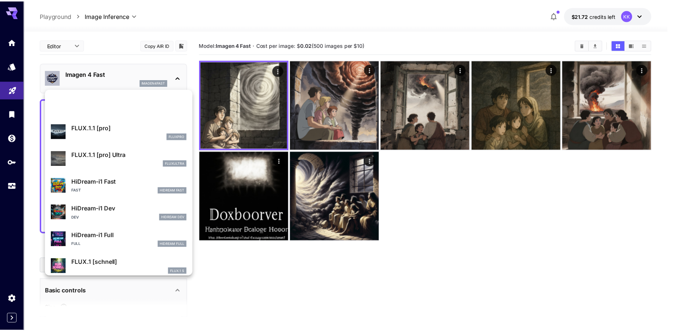
scroll to position [574, 0]
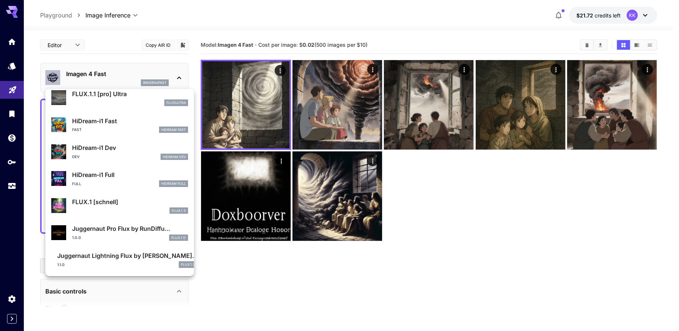
click at [114, 174] on p "HiDream-i1 Full" at bounding box center [130, 174] width 116 height 9
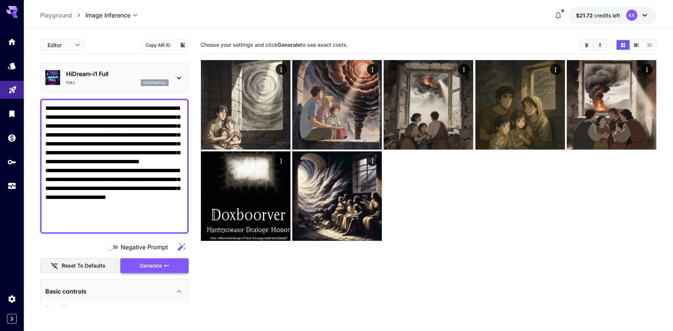
click at [148, 264] on span "Generate" at bounding box center [151, 265] width 22 height 9
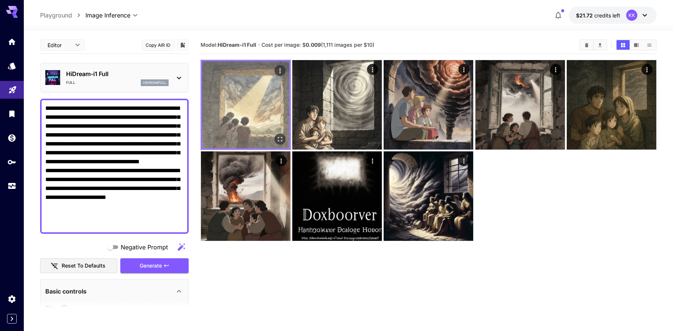
click at [234, 101] on img at bounding box center [245, 104] width 87 height 87
click at [248, 101] on img at bounding box center [245, 104] width 87 height 87
click at [279, 140] on icon "Open in fullscreen" at bounding box center [279, 139] width 7 height 7
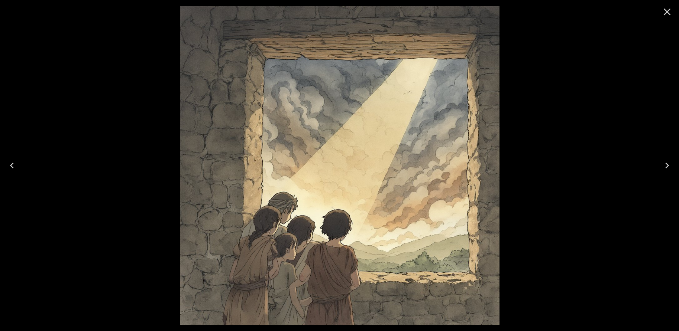
click at [663, 14] on icon "Close" at bounding box center [667, 12] width 12 height 12
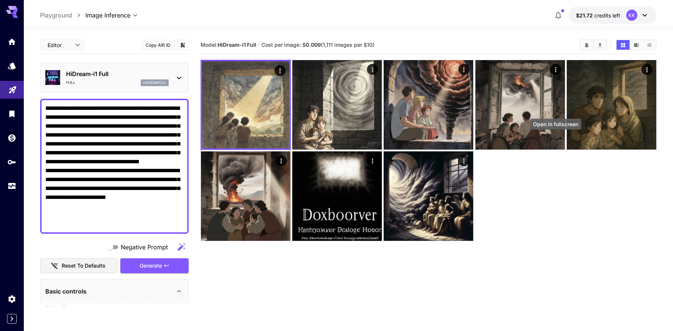
click at [533, 123] on div "Open in fullscreen" at bounding box center [555, 124] width 51 height 11
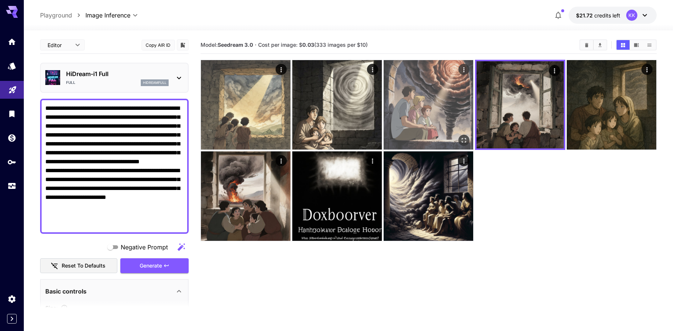
click at [437, 112] on img at bounding box center [429, 105] width 90 height 90
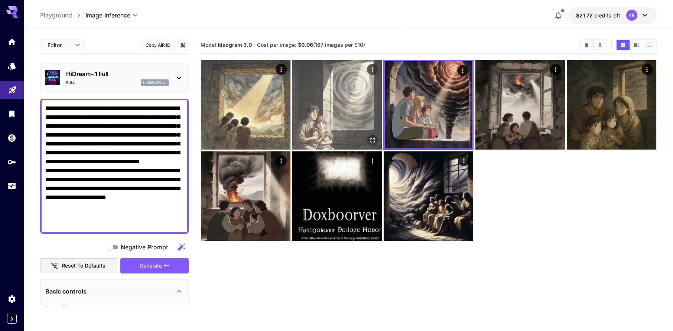
click at [335, 107] on img at bounding box center [337, 105] width 90 height 90
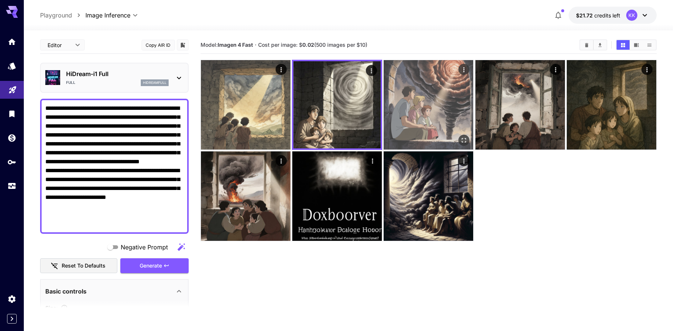
click at [422, 106] on img at bounding box center [429, 105] width 90 height 90
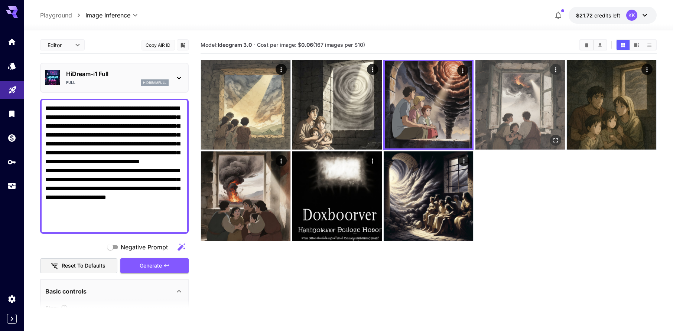
click at [539, 99] on img at bounding box center [520, 105] width 90 height 90
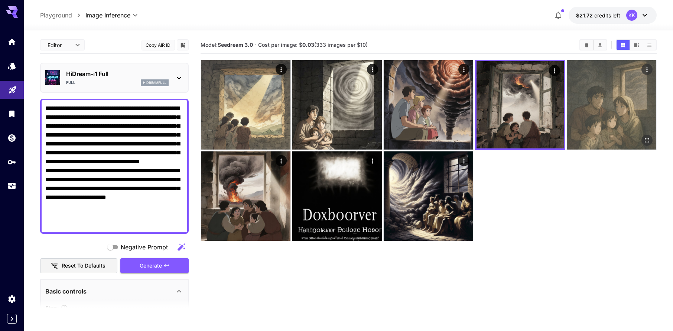
click at [610, 100] on img at bounding box center [612, 105] width 90 height 90
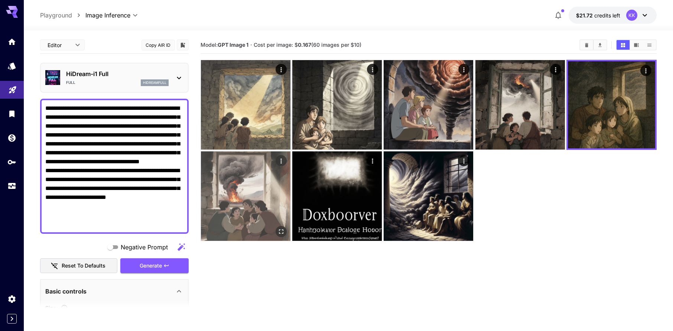
click at [265, 171] on img at bounding box center [246, 197] width 90 height 90
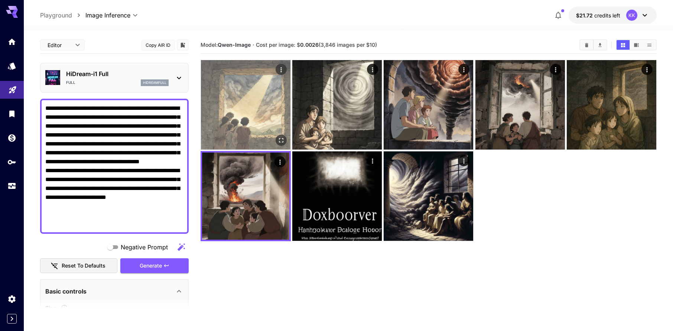
click at [260, 117] on img at bounding box center [246, 105] width 90 height 90
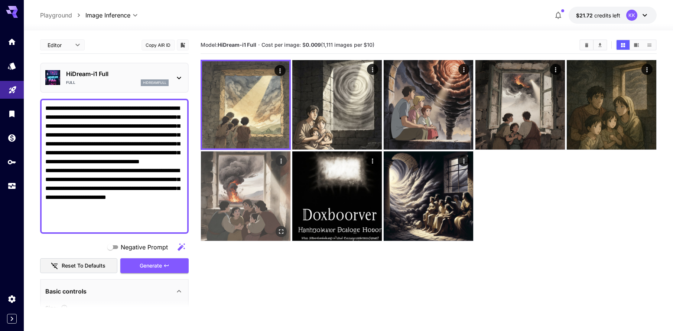
click at [253, 163] on img at bounding box center [246, 197] width 90 height 90
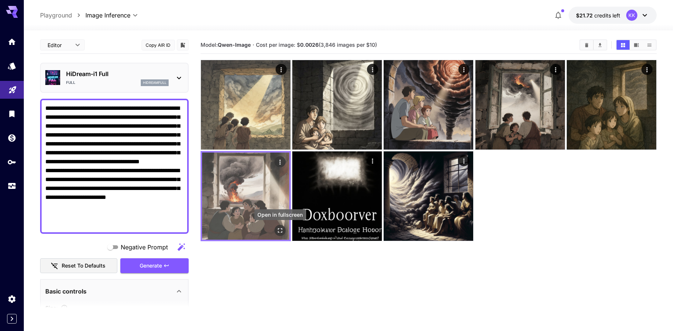
click at [277, 230] on icon "Open in fullscreen" at bounding box center [279, 230] width 7 height 7
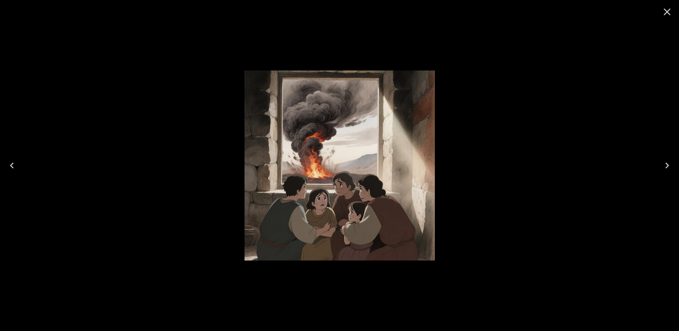
click at [663, 11] on icon "Close" at bounding box center [667, 12] width 12 height 12
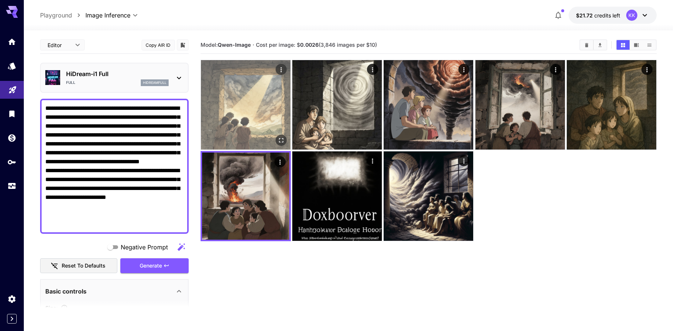
click at [224, 113] on img at bounding box center [246, 105] width 90 height 90
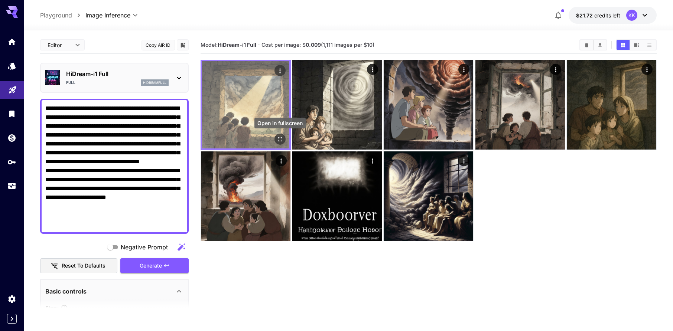
click at [280, 139] on icon "Open in fullscreen" at bounding box center [279, 139] width 7 height 7
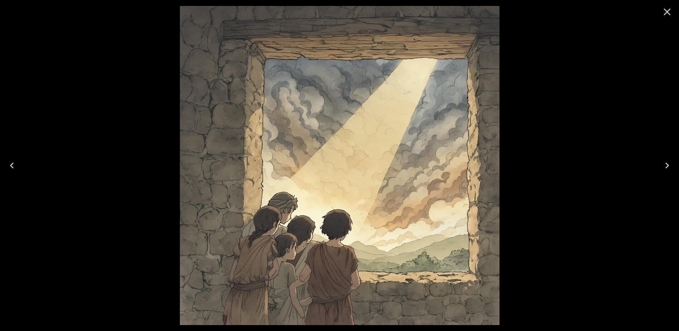
click at [665, 13] on icon "Close" at bounding box center [666, 12] width 7 height 7
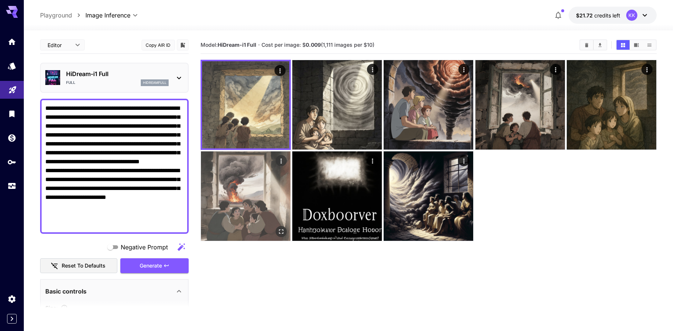
click at [260, 194] on img at bounding box center [246, 197] width 90 height 90
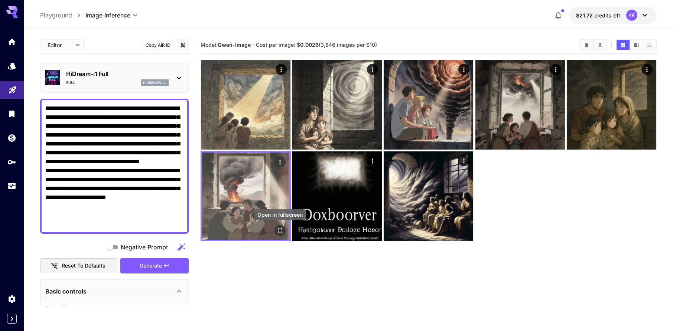
click at [281, 232] on icon "Open in fullscreen" at bounding box center [280, 231] width 4 height 4
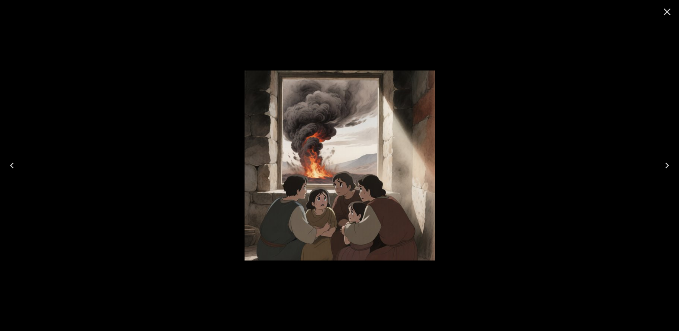
click at [666, 15] on icon "Close" at bounding box center [667, 12] width 12 height 12
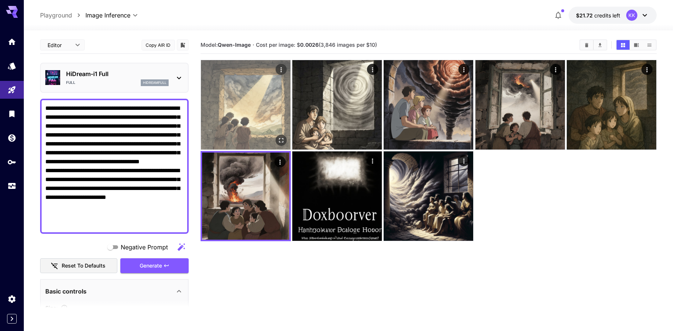
click at [257, 125] on img at bounding box center [246, 105] width 90 height 90
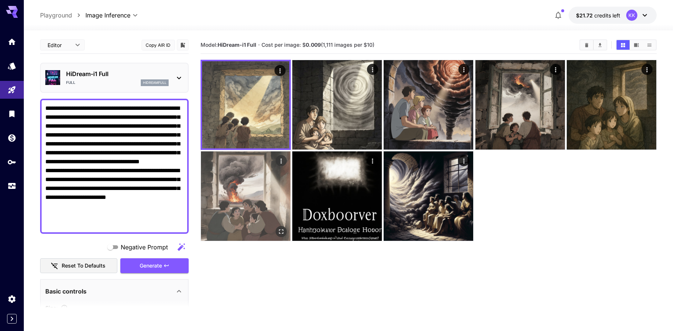
click at [242, 191] on img at bounding box center [246, 197] width 90 height 90
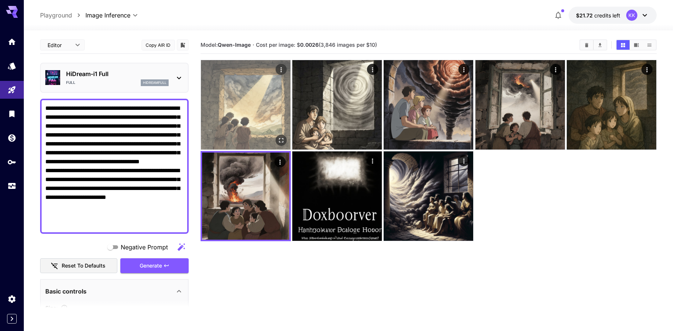
click at [251, 129] on img at bounding box center [246, 105] width 90 height 90
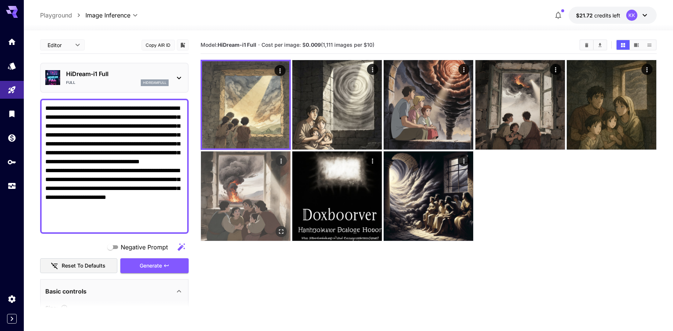
click at [252, 181] on img at bounding box center [246, 197] width 90 height 90
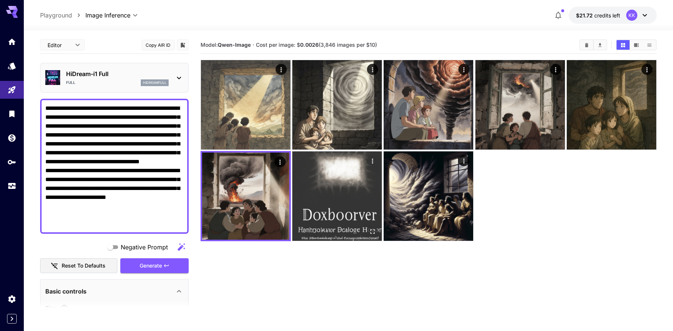
drag, startPoint x: 313, startPoint y: 179, endPoint x: 323, endPoint y: 164, distance: 18.3
click at [314, 179] on img at bounding box center [337, 197] width 90 height 90
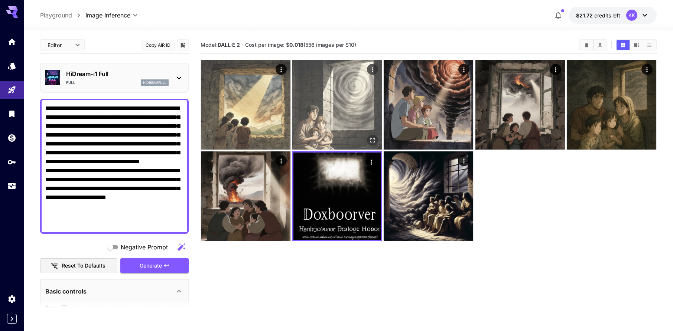
click at [328, 127] on img at bounding box center [337, 105] width 90 height 90
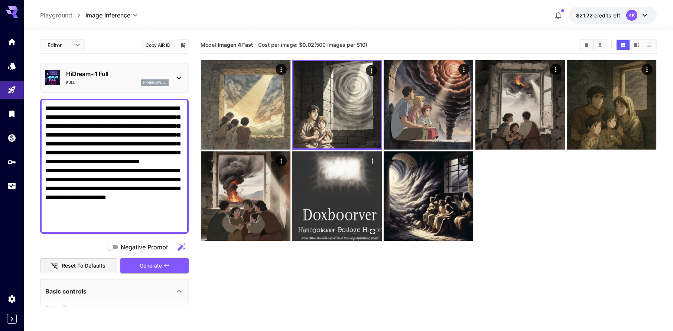
click at [324, 167] on img at bounding box center [337, 197] width 90 height 90
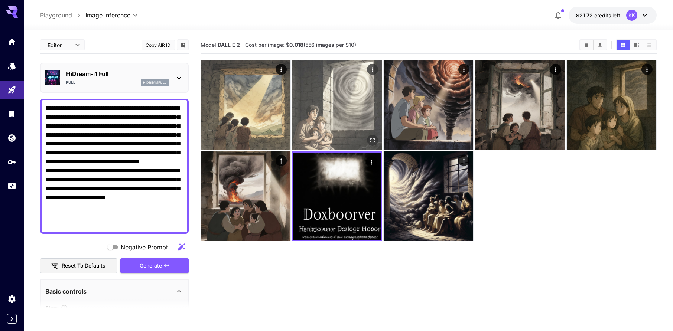
click at [360, 116] on img at bounding box center [337, 105] width 90 height 90
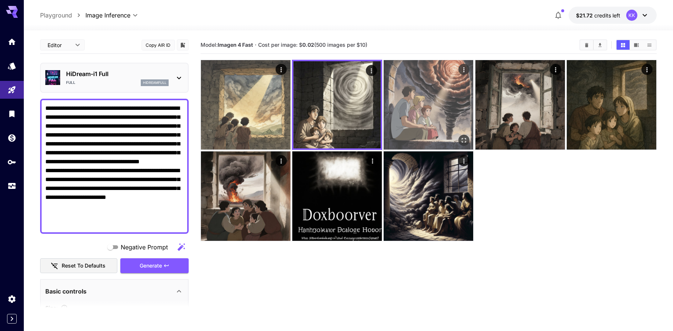
click at [406, 114] on img at bounding box center [429, 105] width 90 height 90
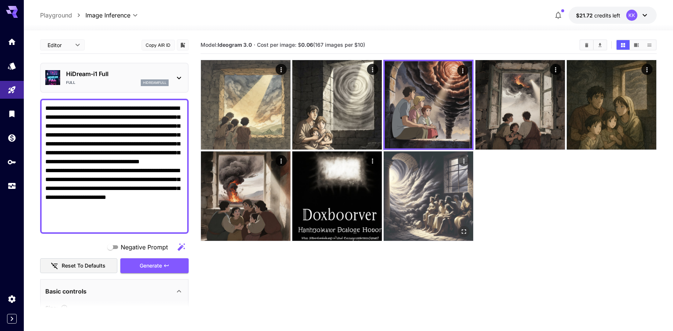
drag, startPoint x: 424, startPoint y: 168, endPoint x: 432, endPoint y: 159, distance: 12.1
click at [424, 168] on img at bounding box center [429, 197] width 90 height 90
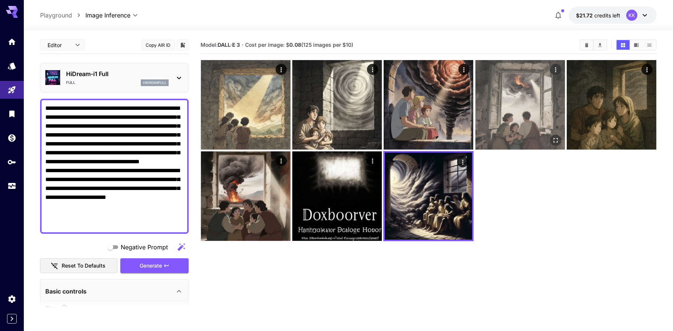
click at [501, 112] on img at bounding box center [520, 105] width 90 height 90
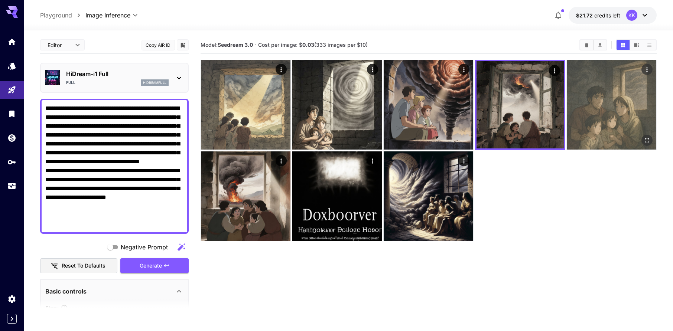
click at [605, 108] on img at bounding box center [612, 105] width 90 height 90
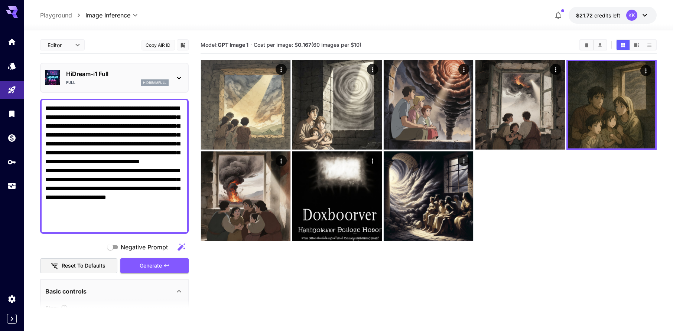
click at [96, 78] on p "HiDream-i1 Full" at bounding box center [117, 73] width 103 height 9
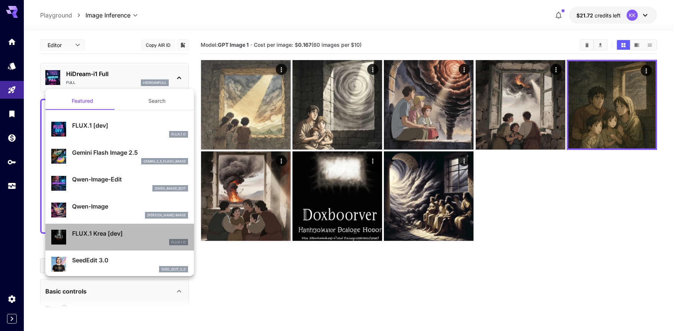
click at [124, 235] on p "FLUX.1 Krea [dev]" at bounding box center [130, 233] width 116 height 9
type input "**"
type input "***"
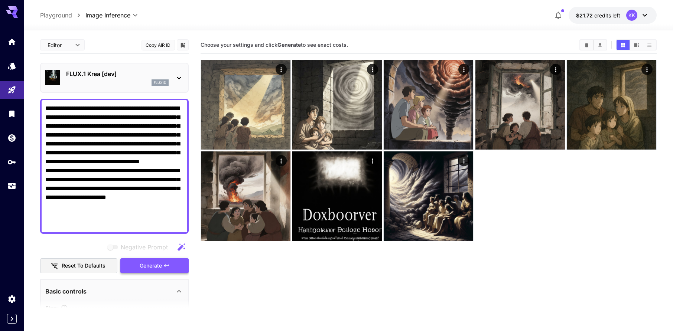
click at [152, 264] on span "Generate" at bounding box center [151, 265] width 22 height 9
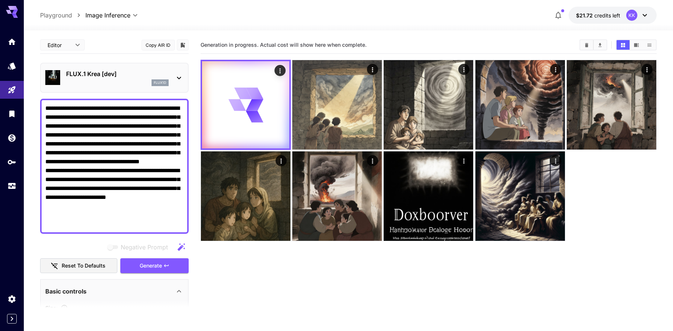
click at [120, 76] on p "FLUX.1 Krea [dev]" at bounding box center [117, 73] width 103 height 9
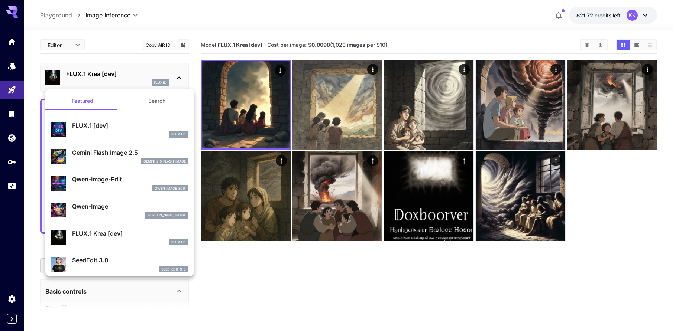
click at [245, 115] on div at bounding box center [339, 165] width 679 height 331
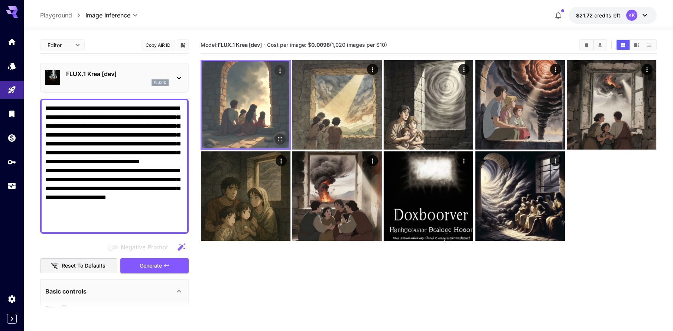
click at [246, 108] on img at bounding box center [245, 104] width 87 height 87
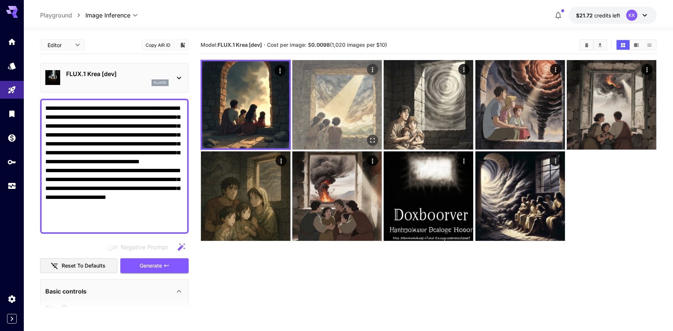
click at [334, 99] on img at bounding box center [337, 105] width 90 height 90
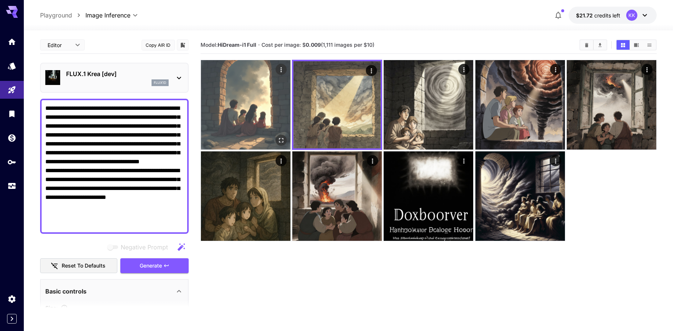
click at [253, 104] on img at bounding box center [246, 105] width 90 height 90
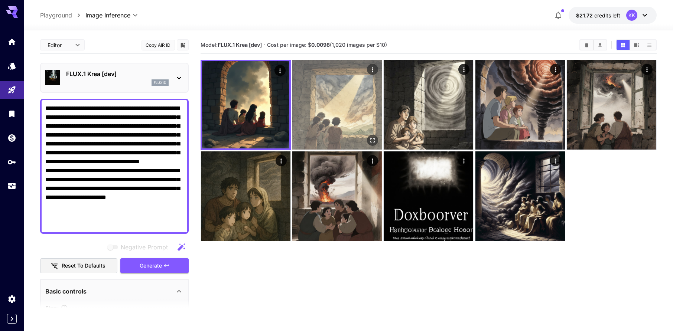
click at [341, 107] on img at bounding box center [337, 105] width 90 height 90
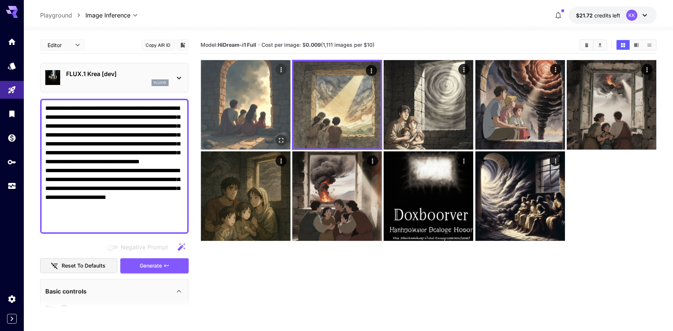
click at [260, 107] on img at bounding box center [246, 105] width 90 height 90
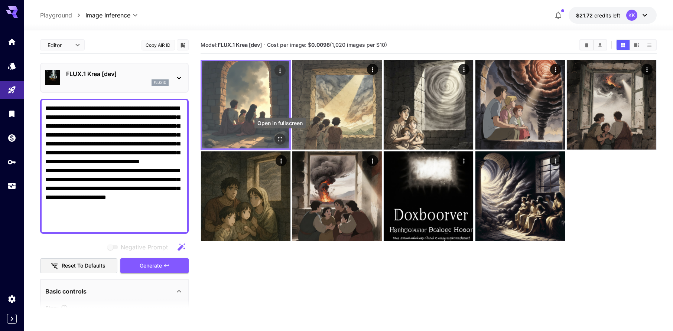
click at [280, 137] on icon "Open in fullscreen" at bounding box center [279, 139] width 7 height 7
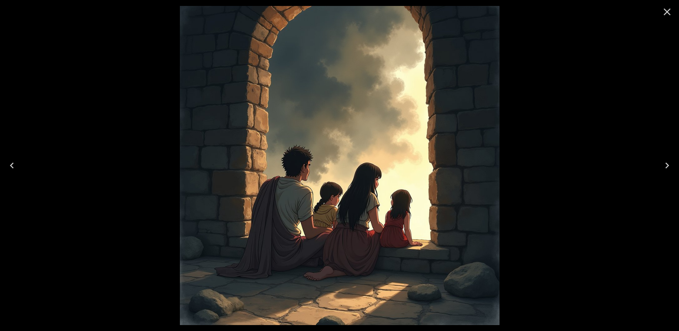
click at [665, 15] on icon "Close" at bounding box center [667, 12] width 12 height 12
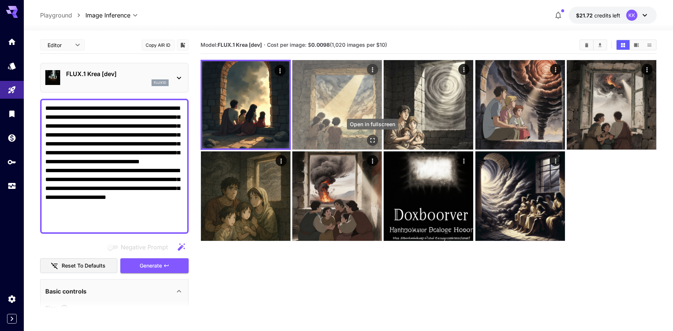
click at [372, 139] on icon "Open in fullscreen" at bounding box center [372, 140] width 7 height 7
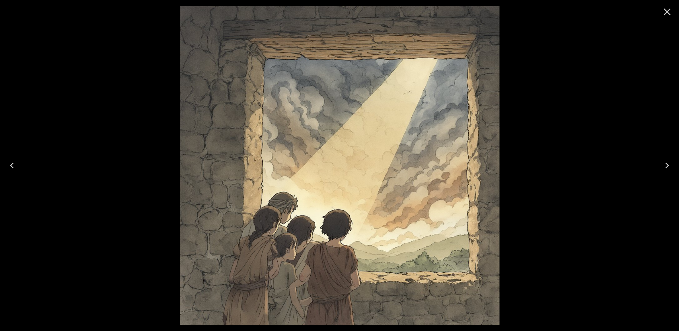
click at [661, 12] on icon "Close" at bounding box center [667, 12] width 12 height 12
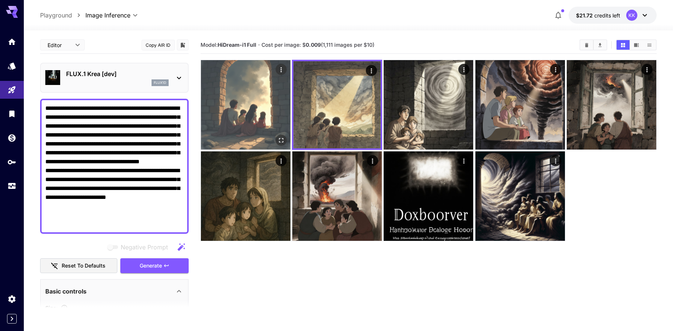
click at [266, 98] on img at bounding box center [246, 105] width 90 height 90
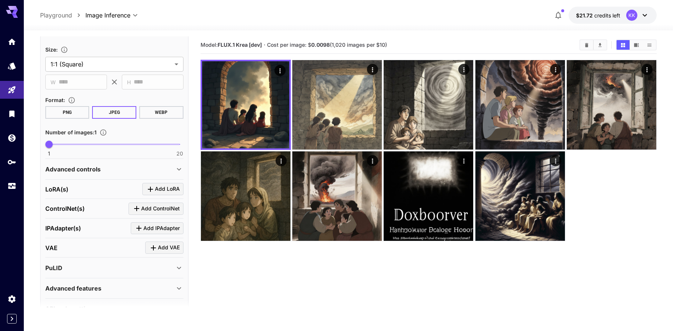
scroll to position [279, 0]
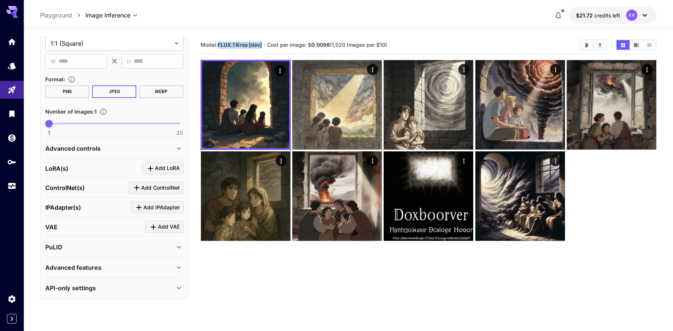
drag, startPoint x: 264, startPoint y: 44, endPoint x: 220, endPoint y: 45, distance: 44.2
click at [220, 45] on section "Model: FLUX.1 Krea [dev] · Cost per image: $ 0.0098 (1,020 images per $10)" at bounding box center [387, 44] width 373 height 9
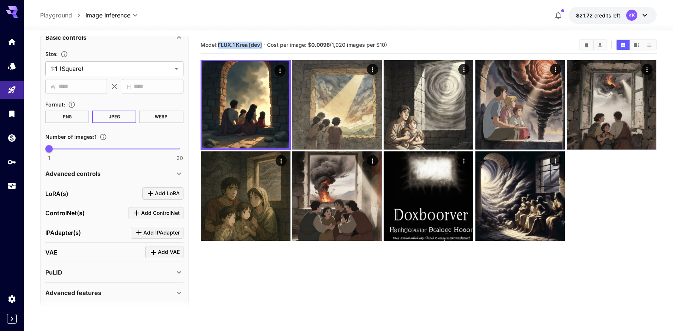
scroll to position [235, 0]
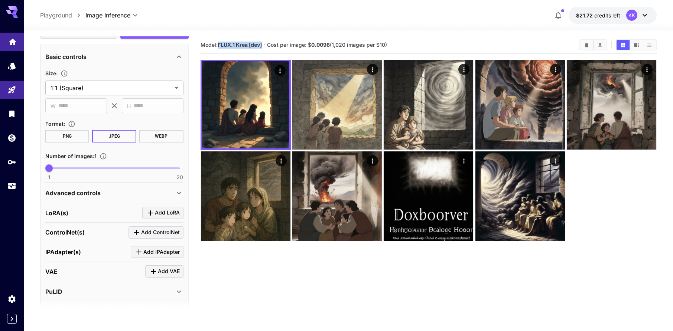
click at [3, 43] on link at bounding box center [12, 42] width 24 height 18
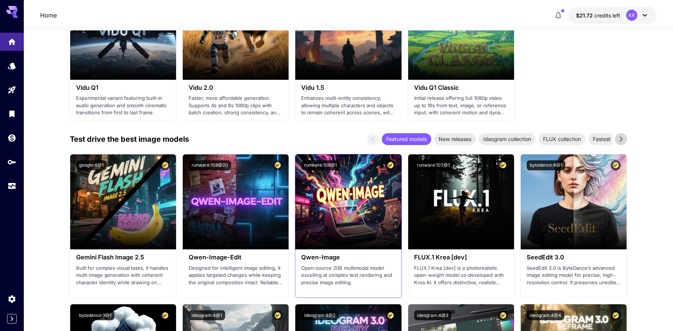
scroll to position [668, 0]
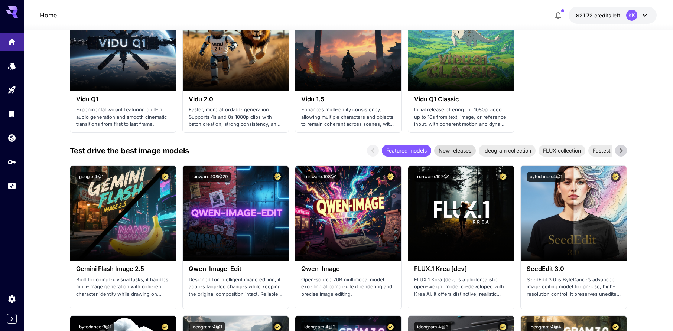
click at [457, 148] on span "New releases" at bounding box center [455, 151] width 42 height 8
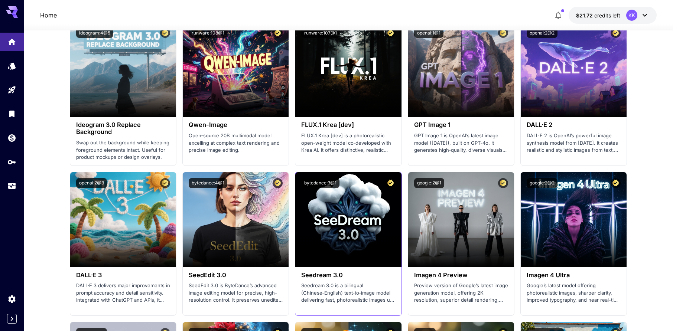
scroll to position [980, 0]
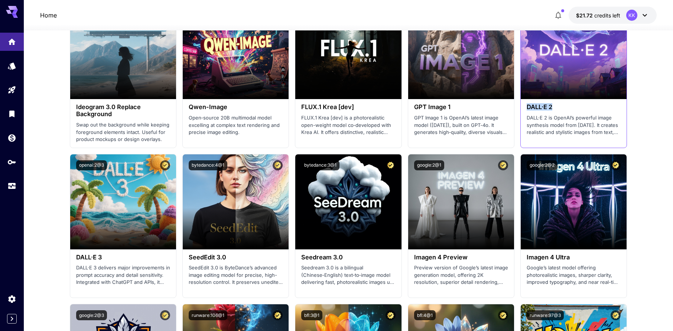
drag, startPoint x: 556, startPoint y: 108, endPoint x: 528, endPoint y: 108, distance: 27.9
click at [528, 108] on h3 "DALL·E 2" at bounding box center [574, 107] width 94 height 7
copy h3 "DALL·E 2"
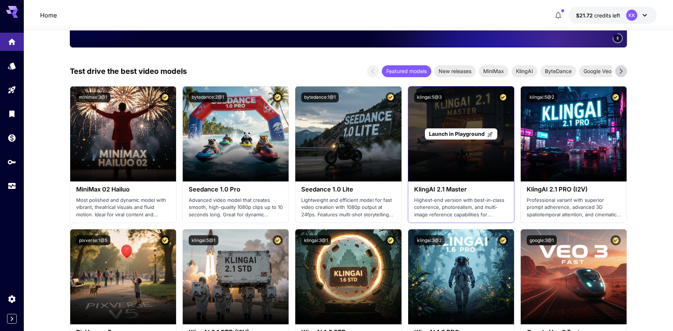
scroll to position [0, 0]
